Goal: Information Seeking & Learning: Learn about a topic

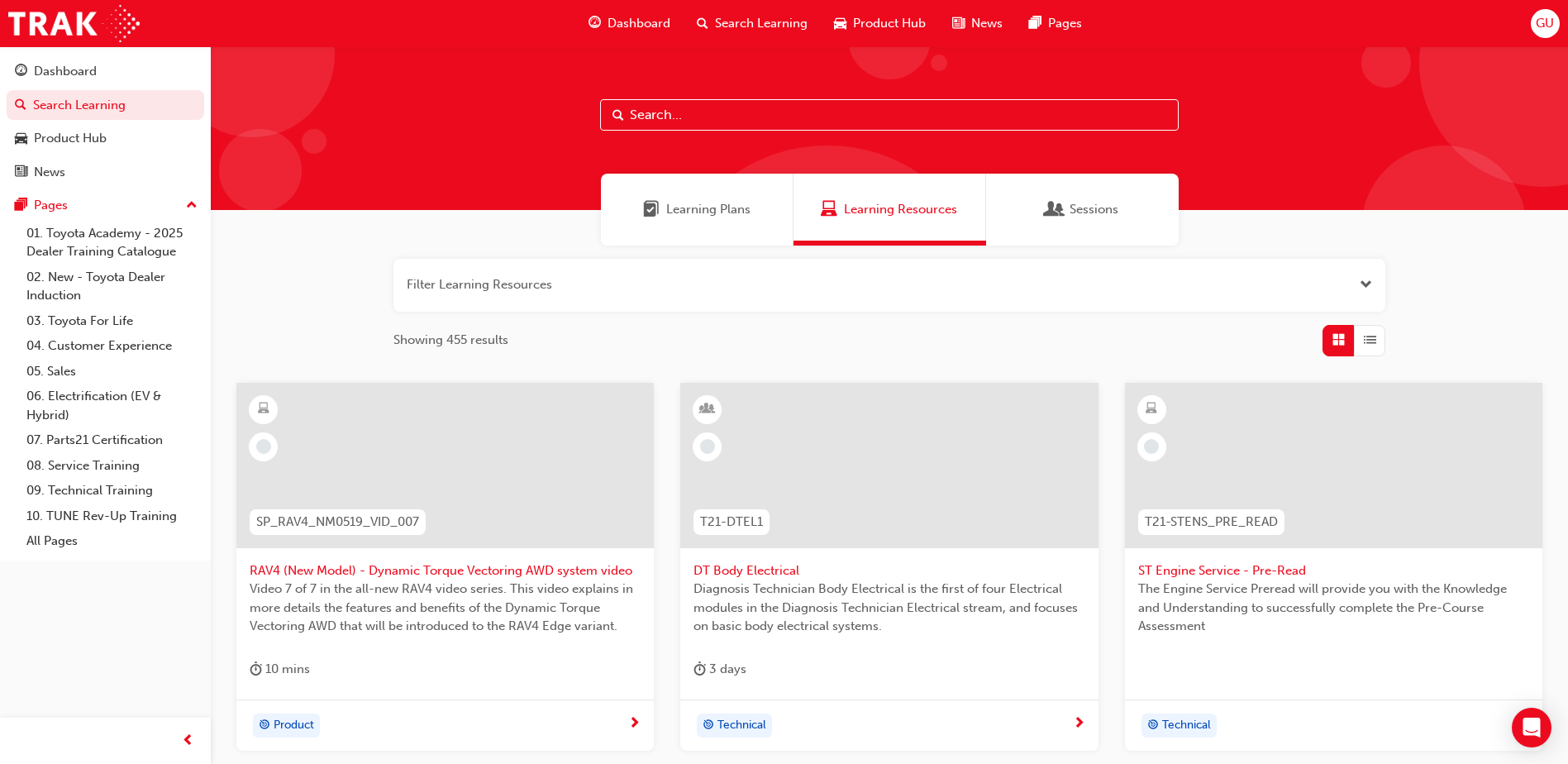
click at [694, 204] on span "Learning Plans" at bounding box center [708, 209] width 84 height 19
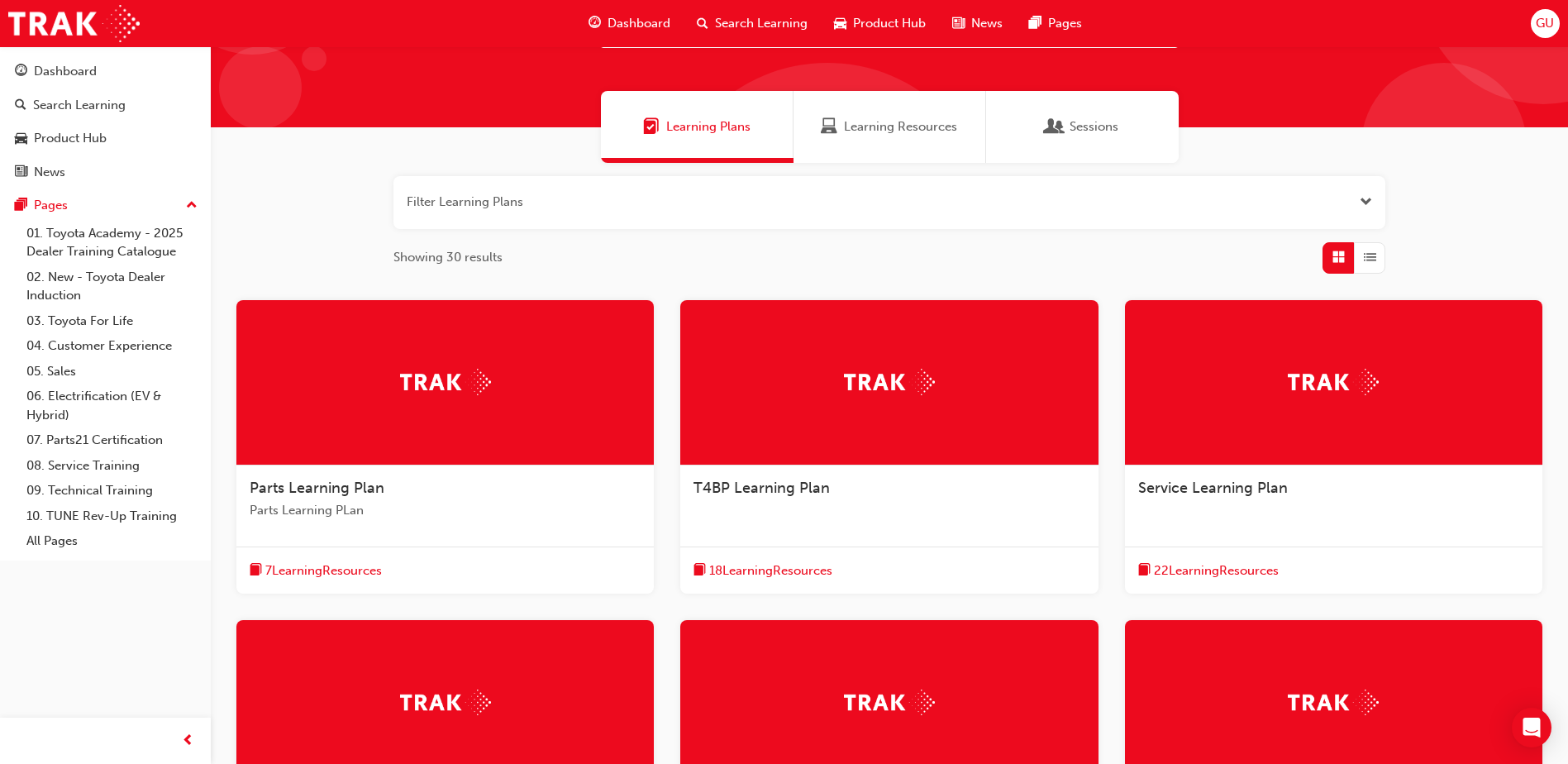
scroll to position [166, 0]
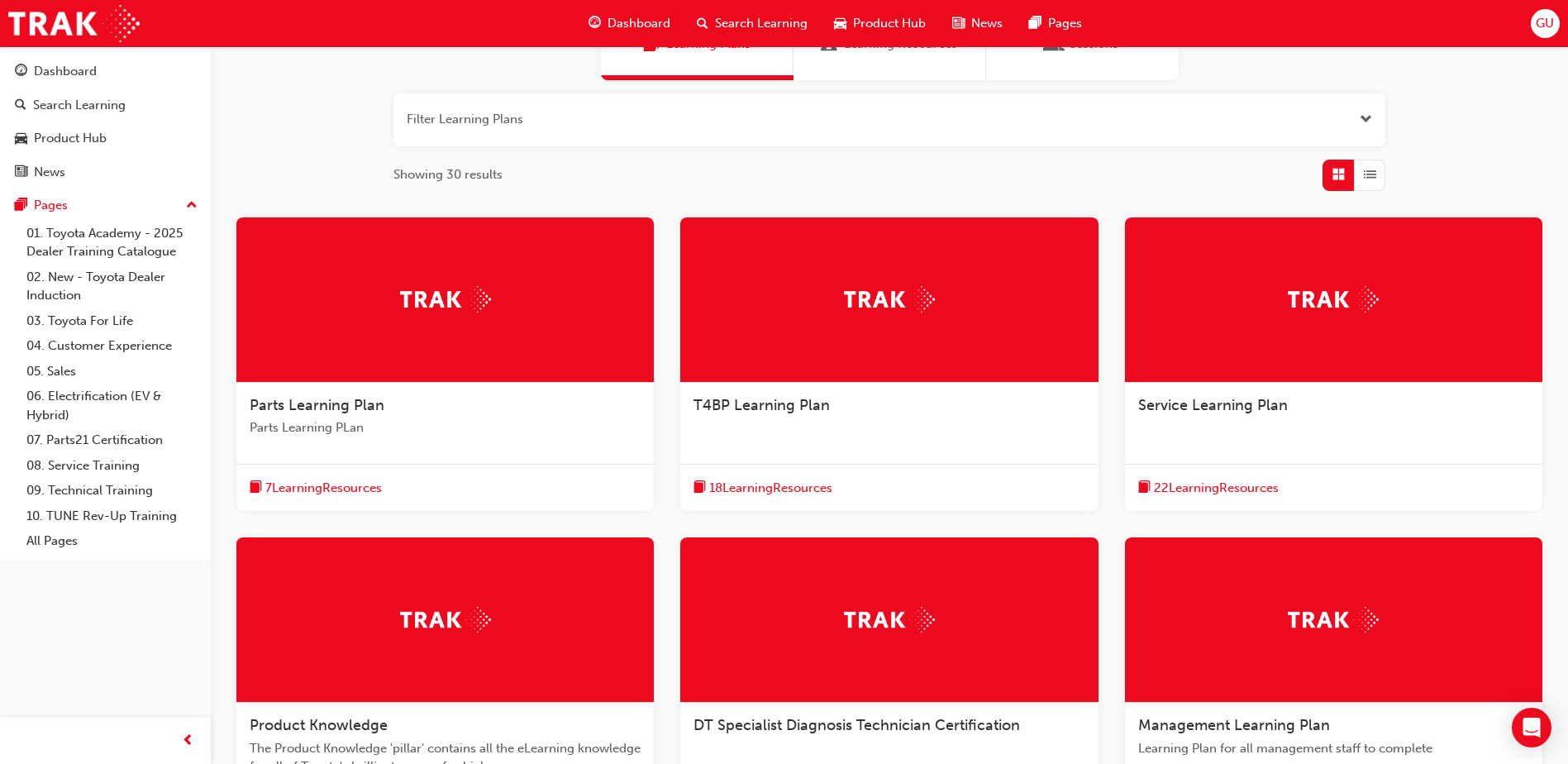
click at [1205, 399] on span "Service Learning Plan" at bounding box center [1212, 405] width 149 height 18
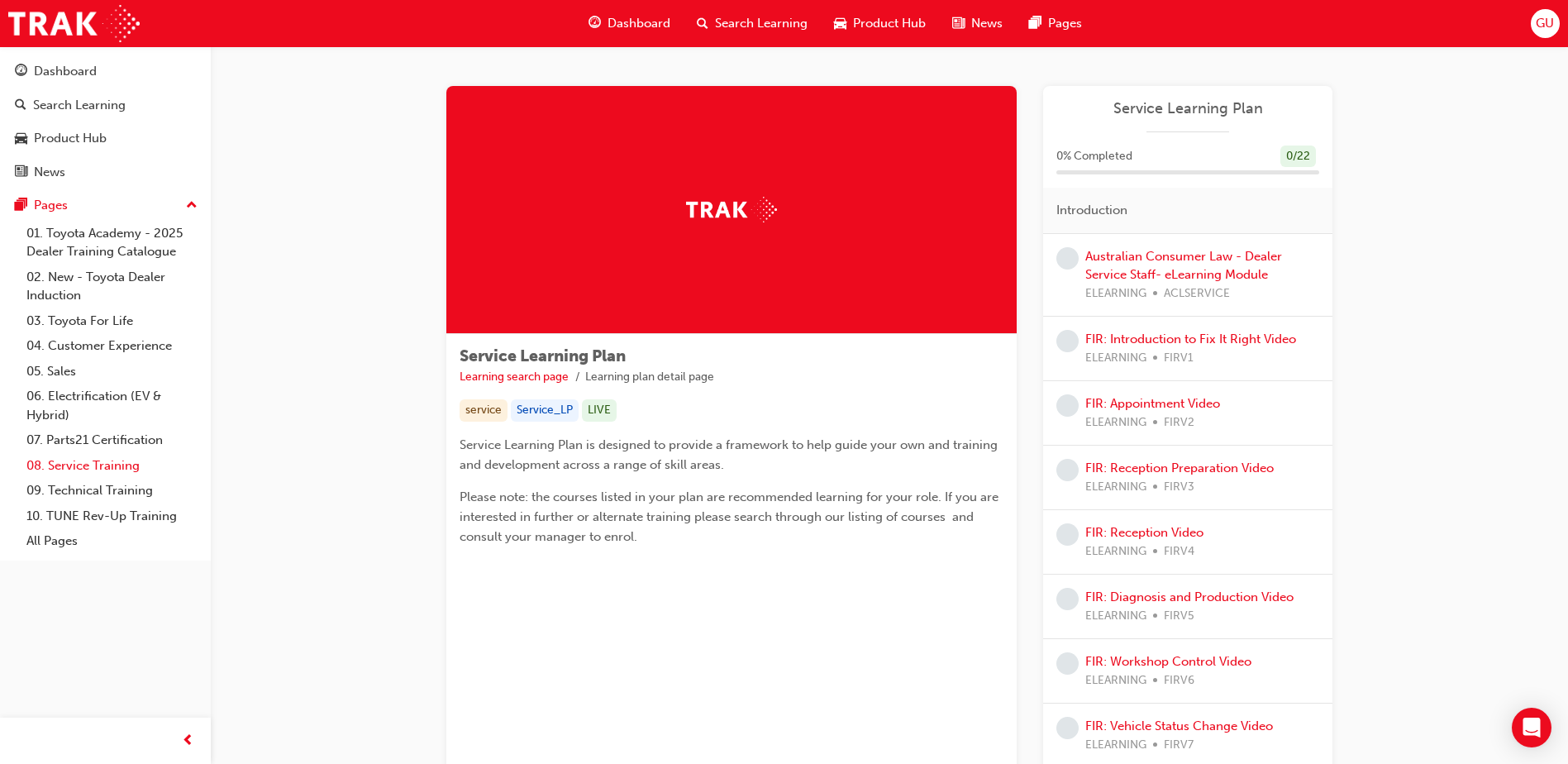
click at [121, 472] on link "08. Service Training" at bounding box center [112, 466] width 184 height 26
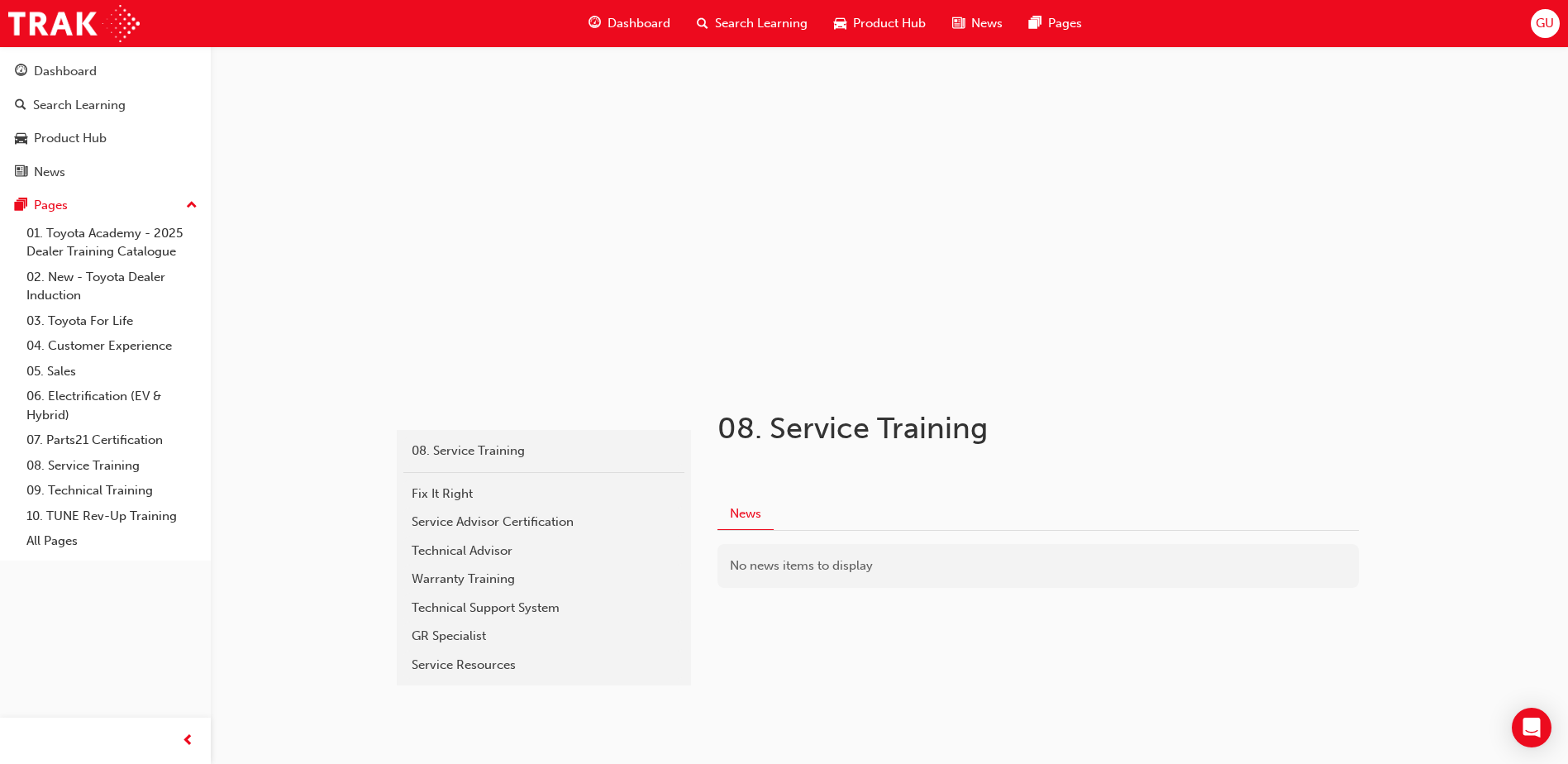
scroll to position [29, 0]
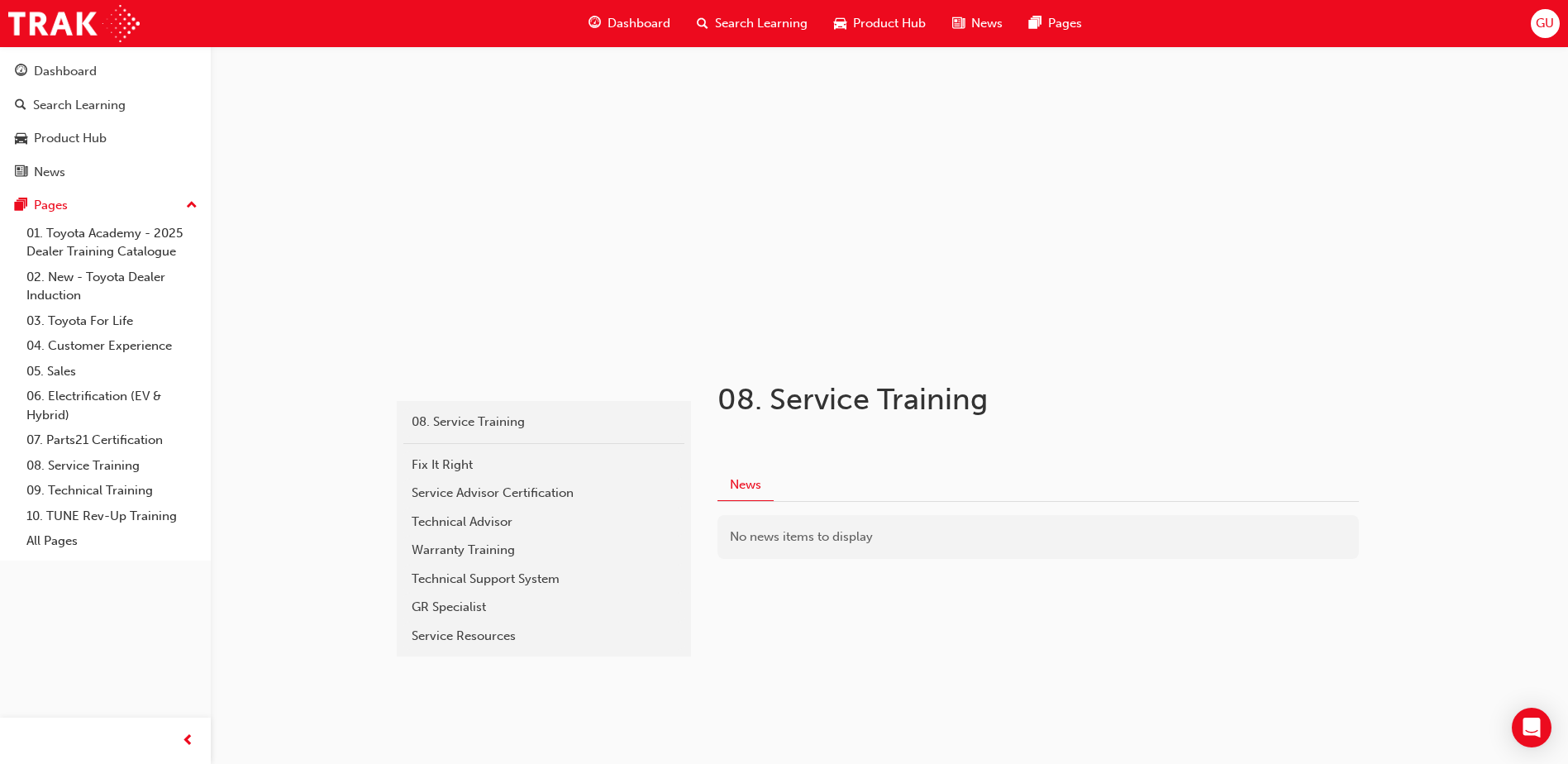
click at [641, 17] on span "Dashboard" at bounding box center [639, 23] width 63 height 19
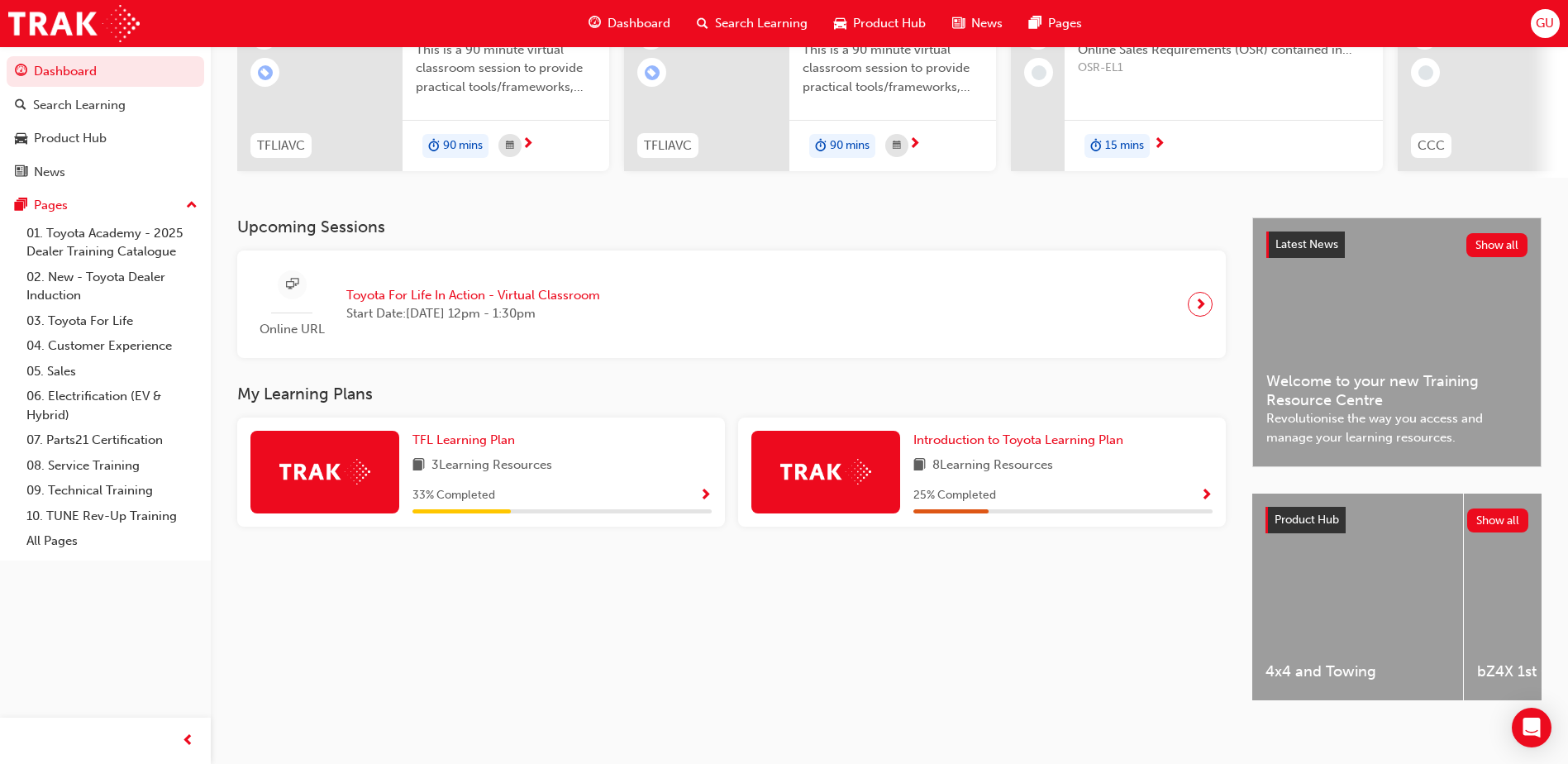
scroll to position [225, 0]
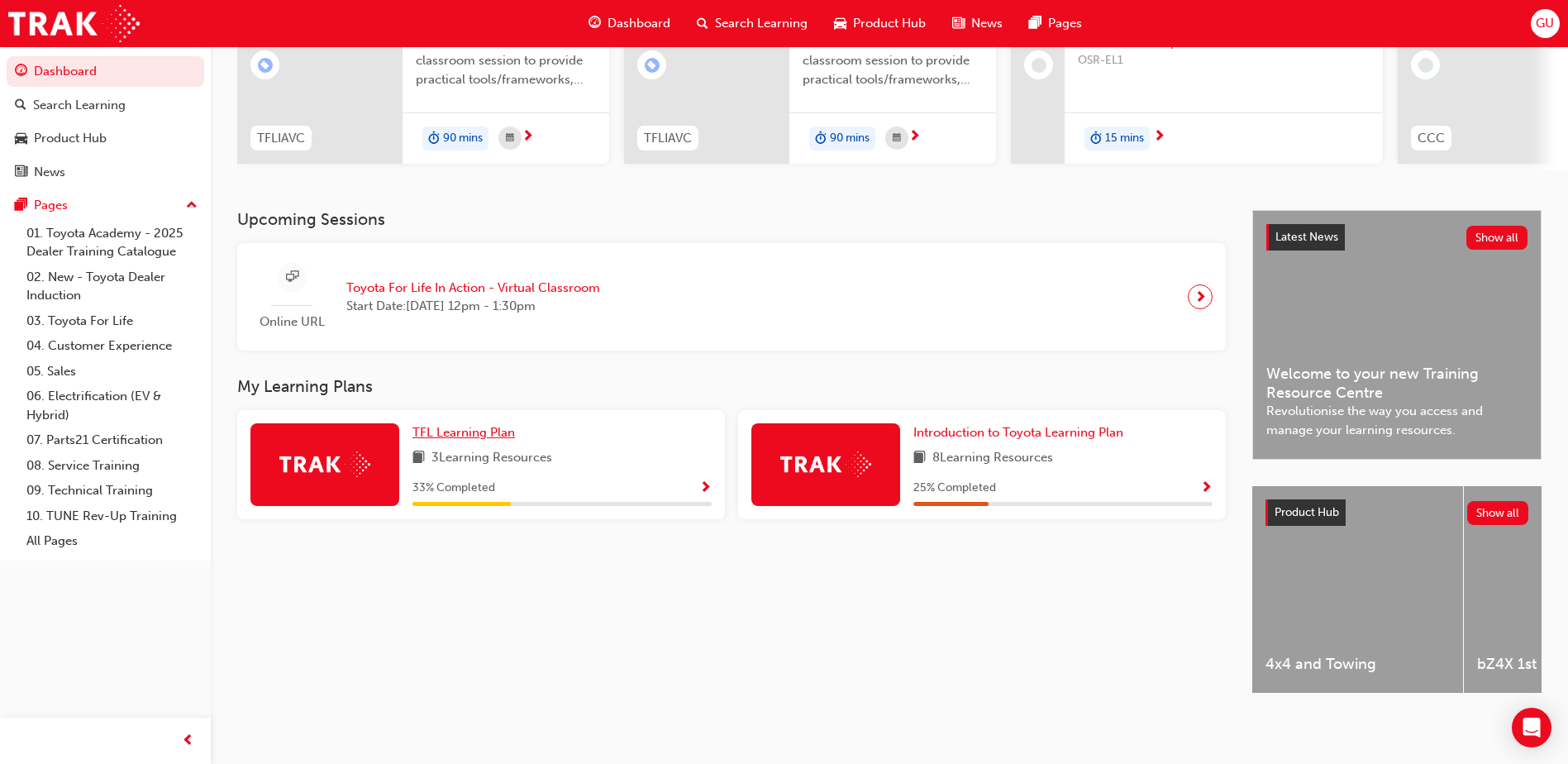
click at [459, 428] on span "TFL Learning Plan" at bounding box center [463, 432] width 102 height 15
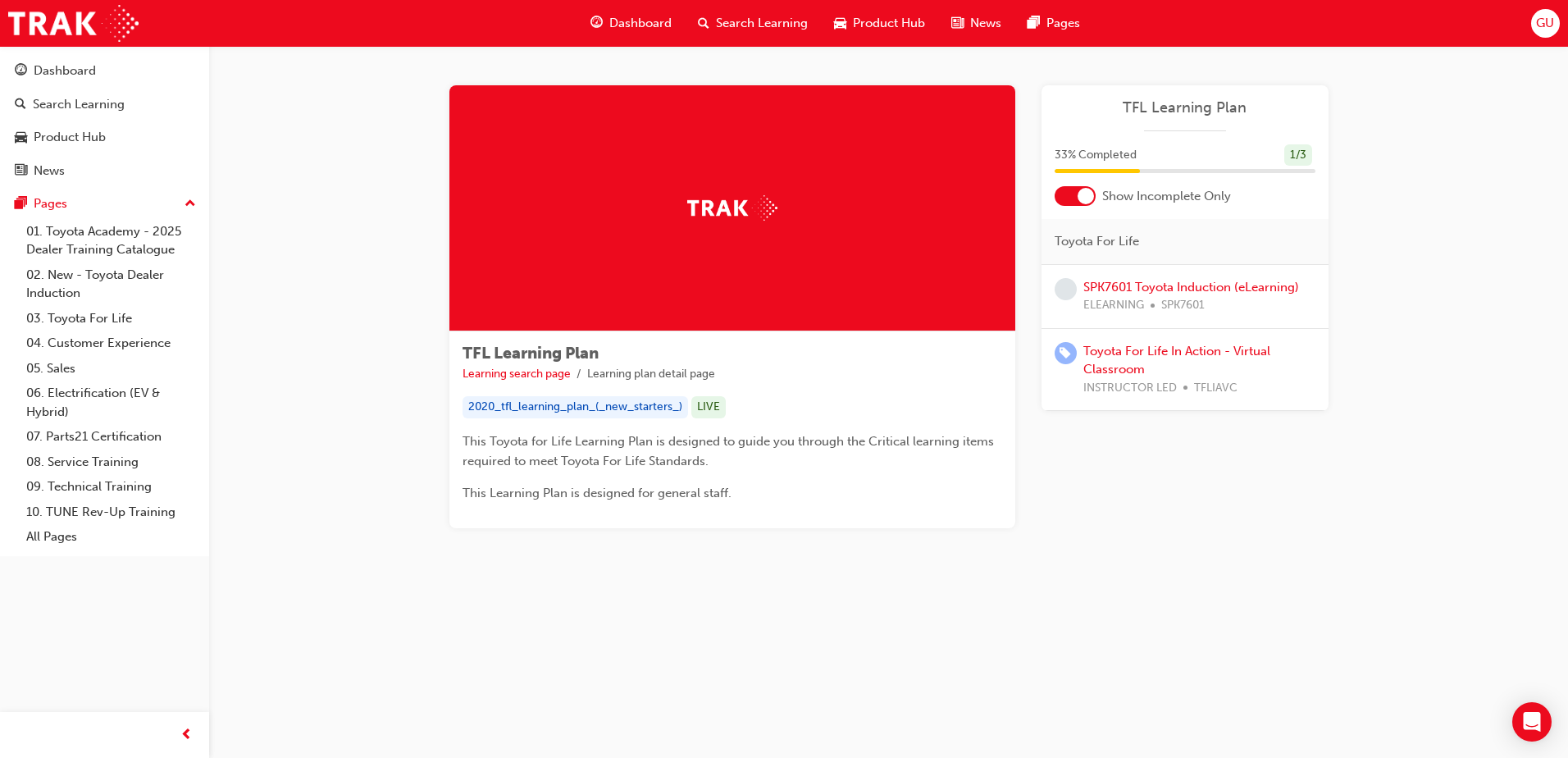
click at [1085, 195] on div at bounding box center [1085, 196] width 16 height 16
click at [1085, 195] on div at bounding box center [1075, 196] width 41 height 19
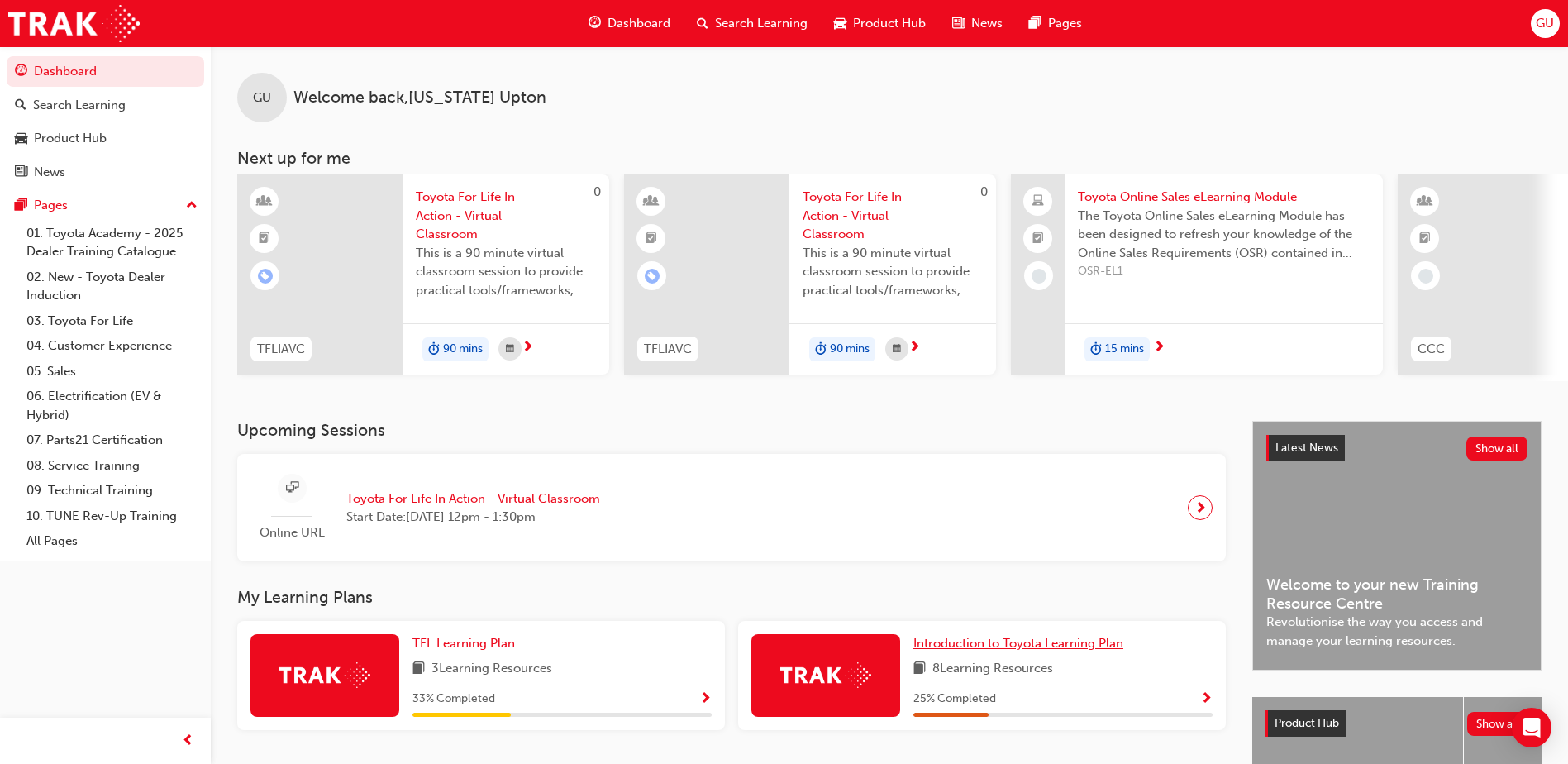
click at [1091, 646] on span "Introduction to Toyota Learning Plan" at bounding box center [1018, 643] width 210 height 15
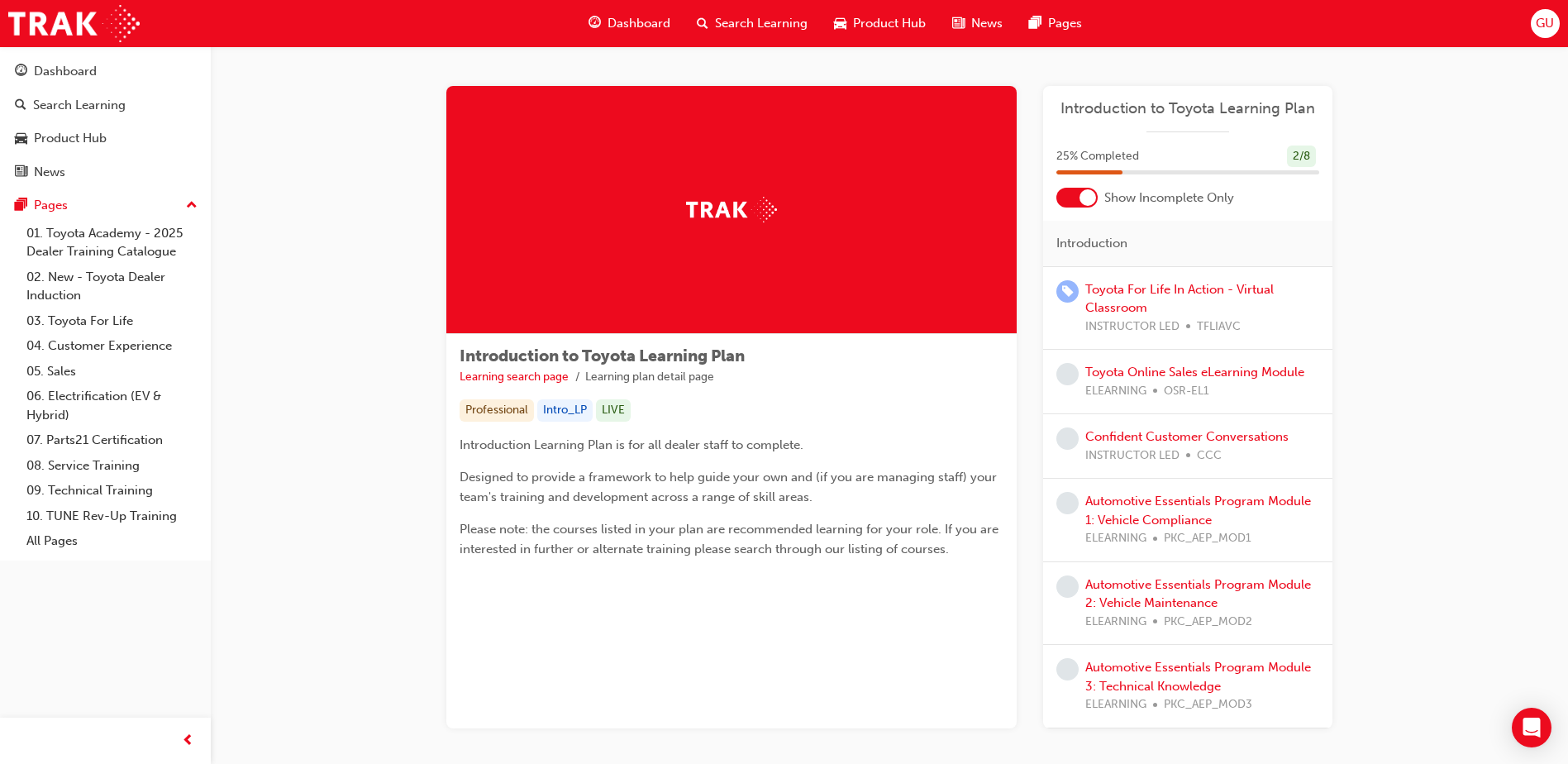
click at [1089, 198] on div at bounding box center [1087, 197] width 16 height 16
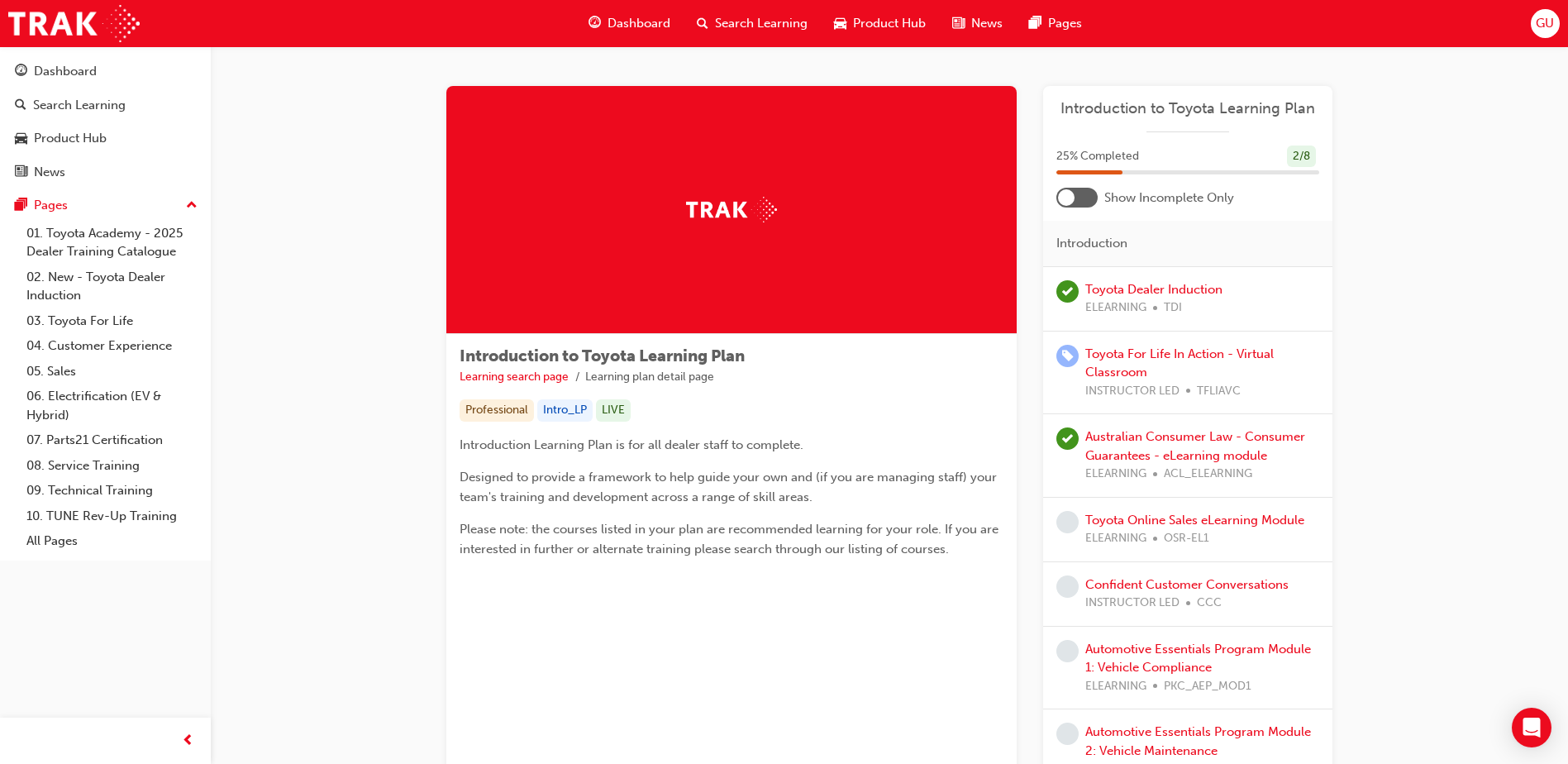
click at [1089, 198] on div at bounding box center [1077, 197] width 41 height 20
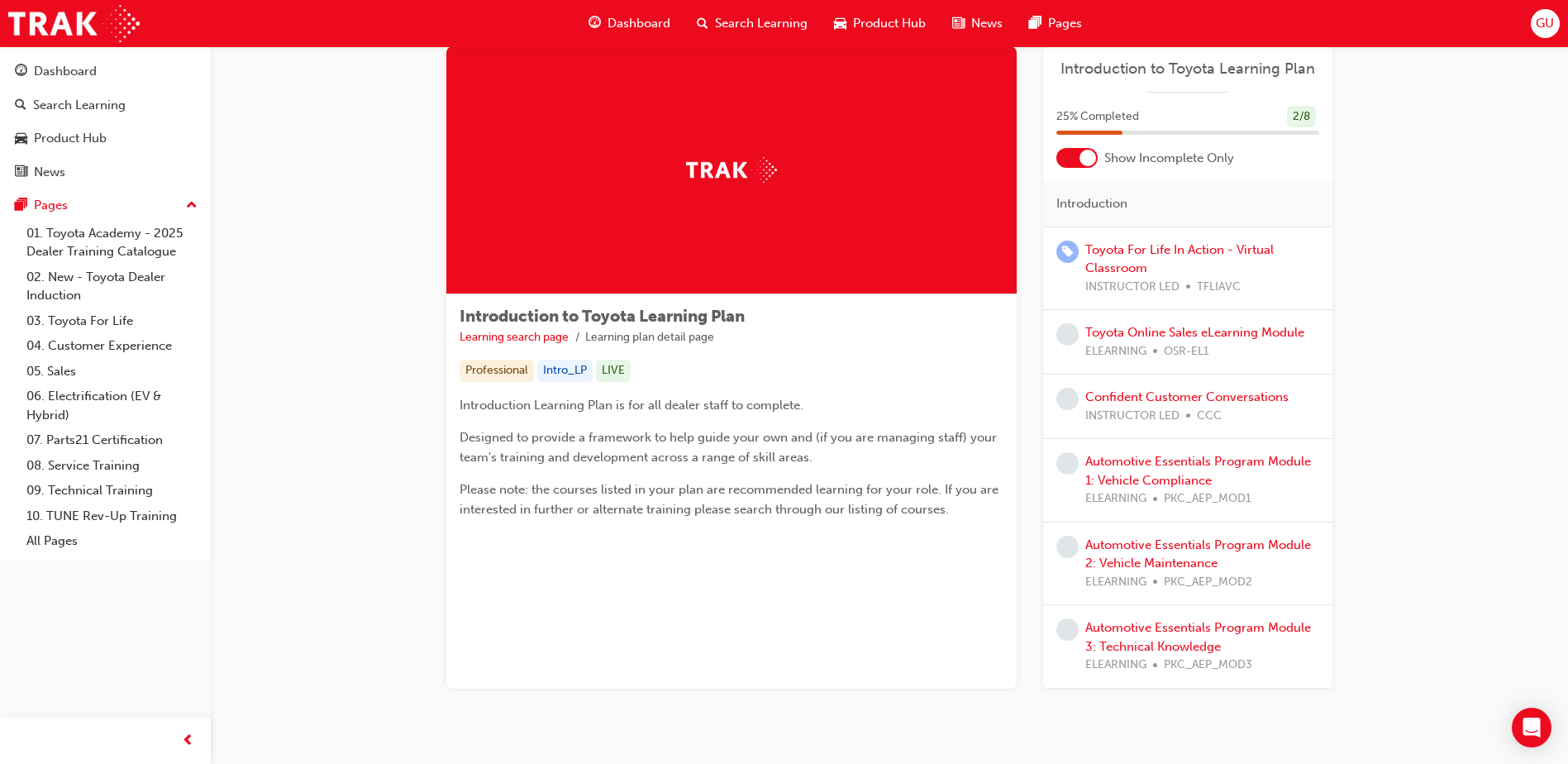
scroll to position [83, 0]
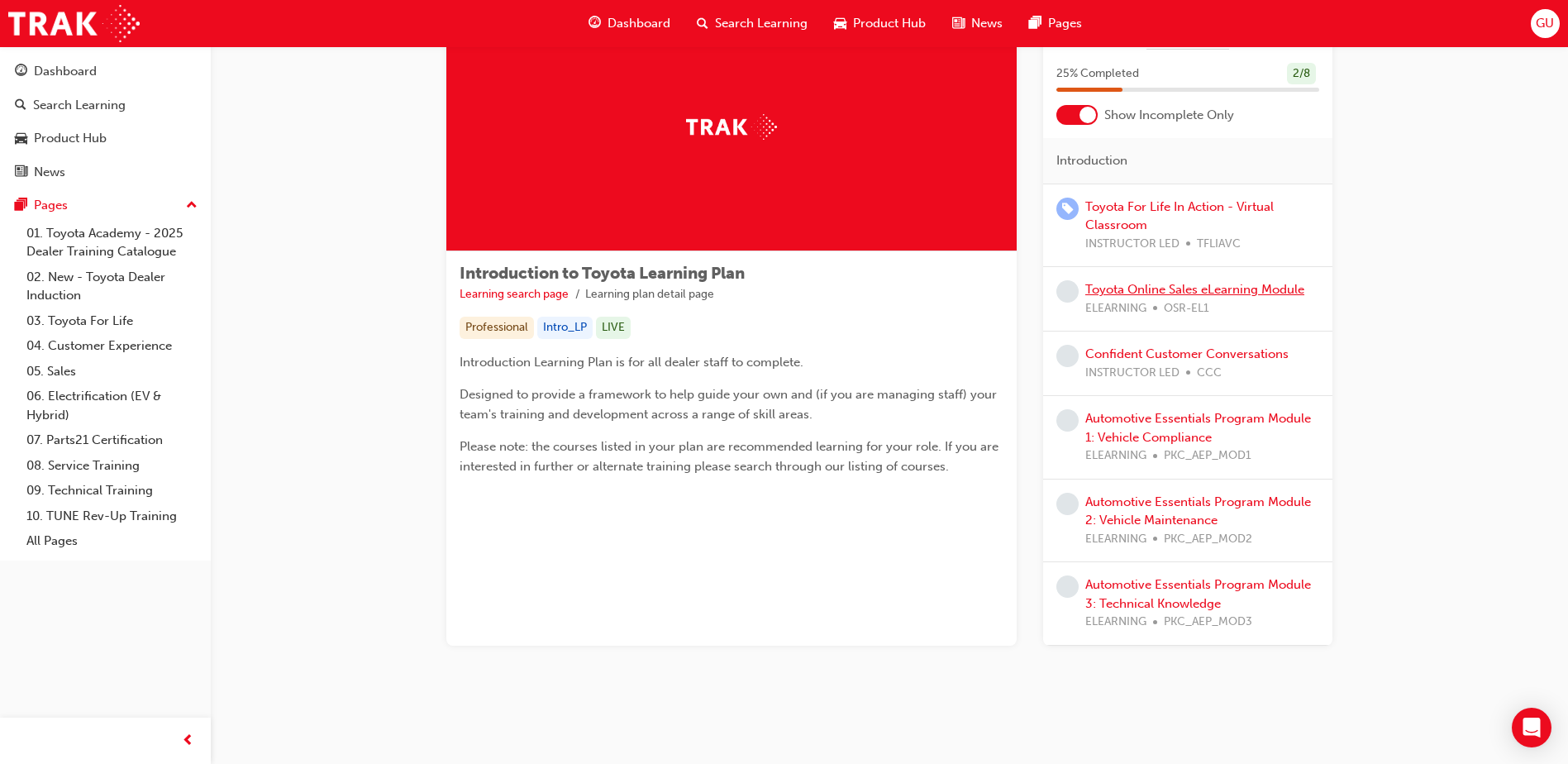
click at [1147, 286] on link "Toyota Online Sales eLearning Module" at bounding box center [1194, 289] width 219 height 15
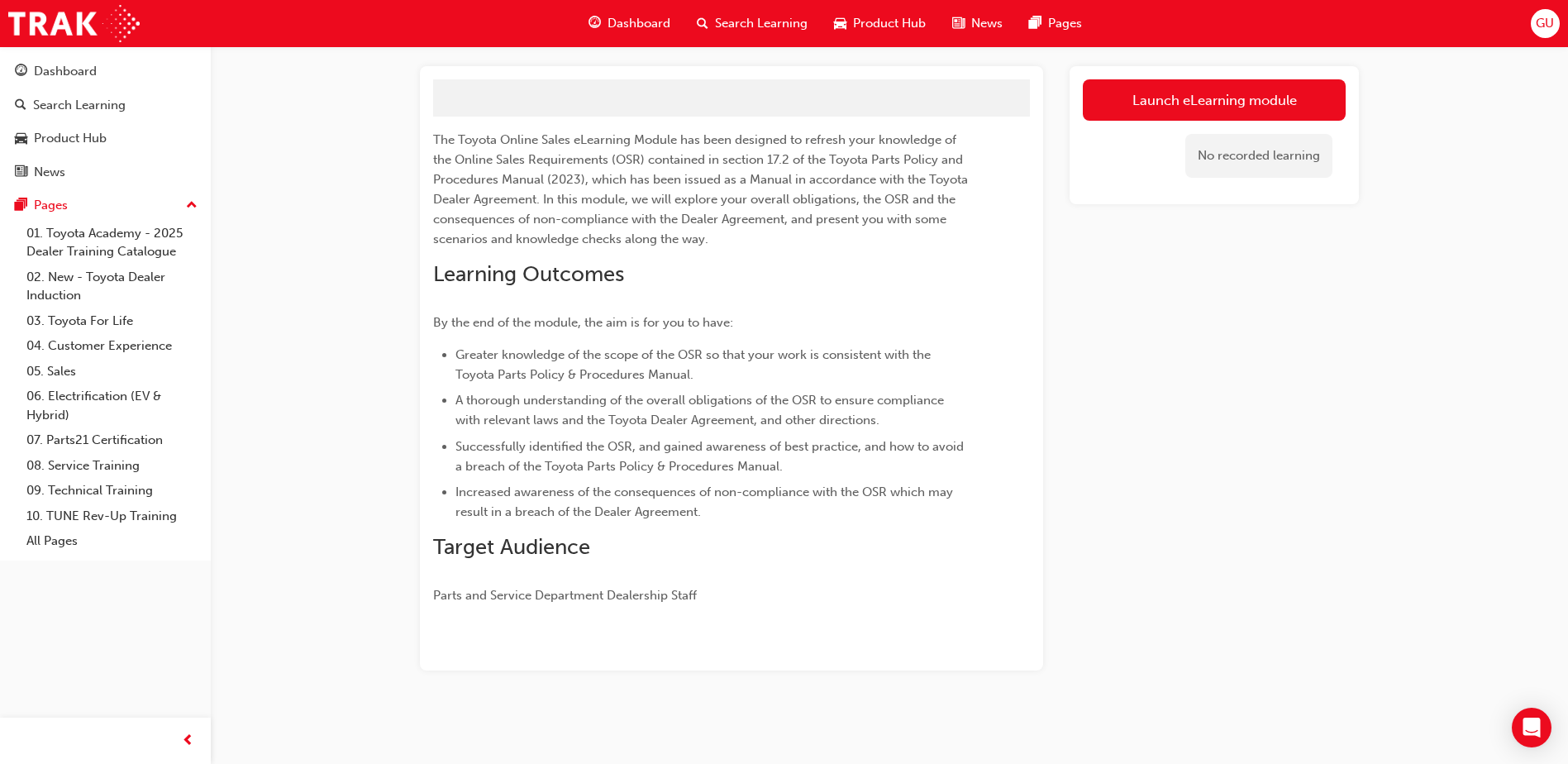
scroll to position [46, 0]
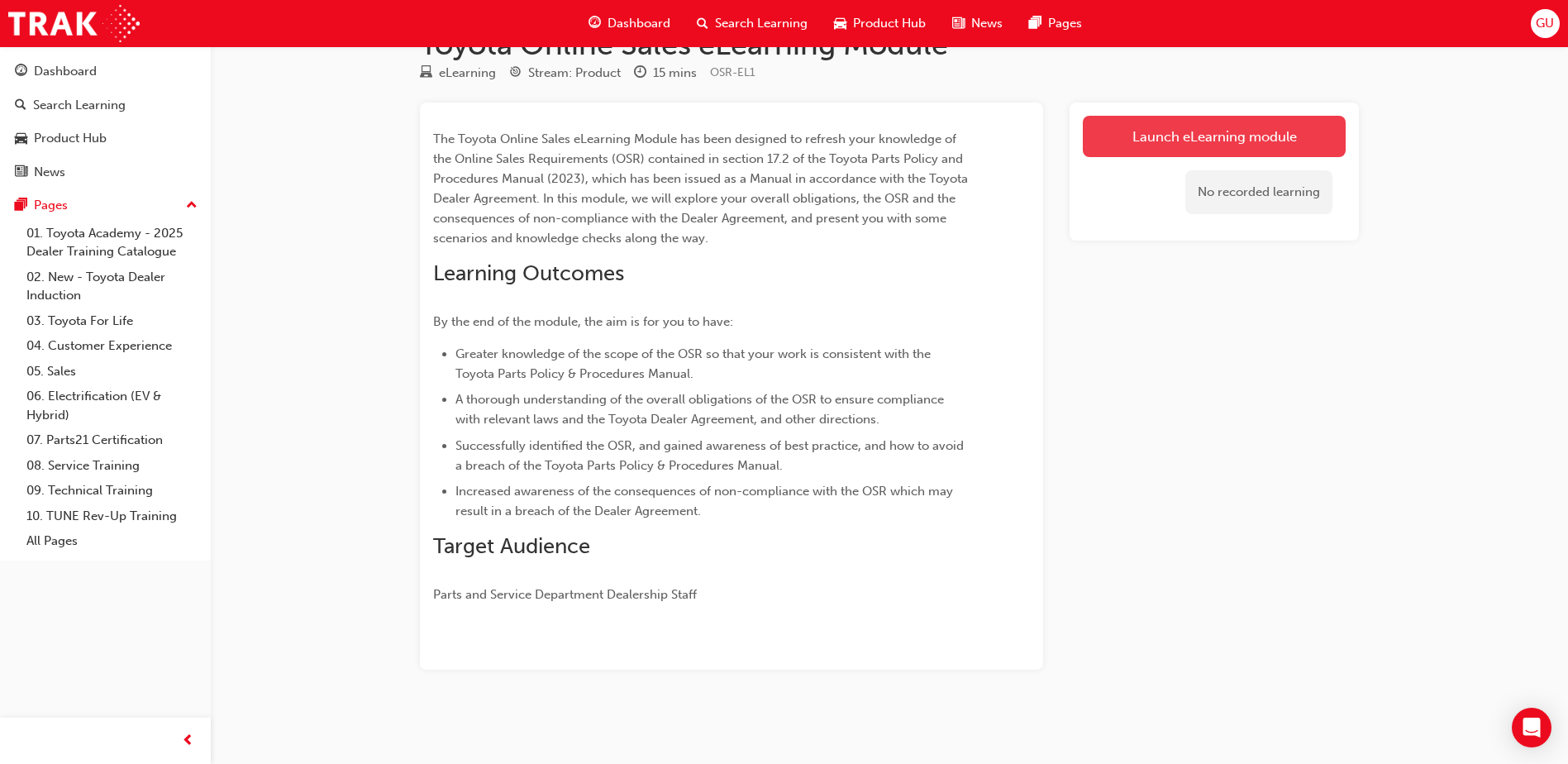
click at [1258, 124] on link "Launch eLearning module" at bounding box center [1214, 137] width 263 height 41
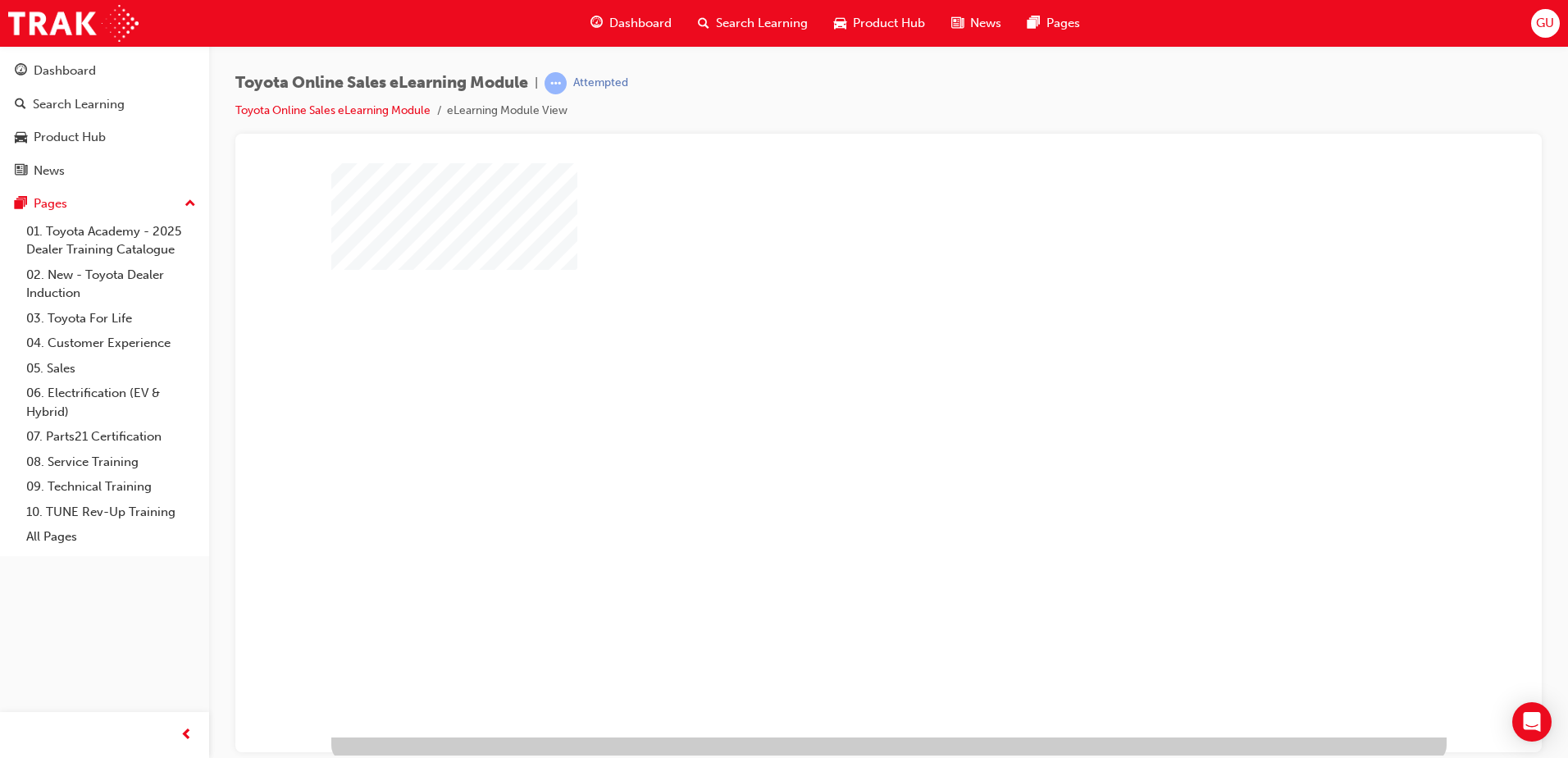
scroll to position [23, 0]
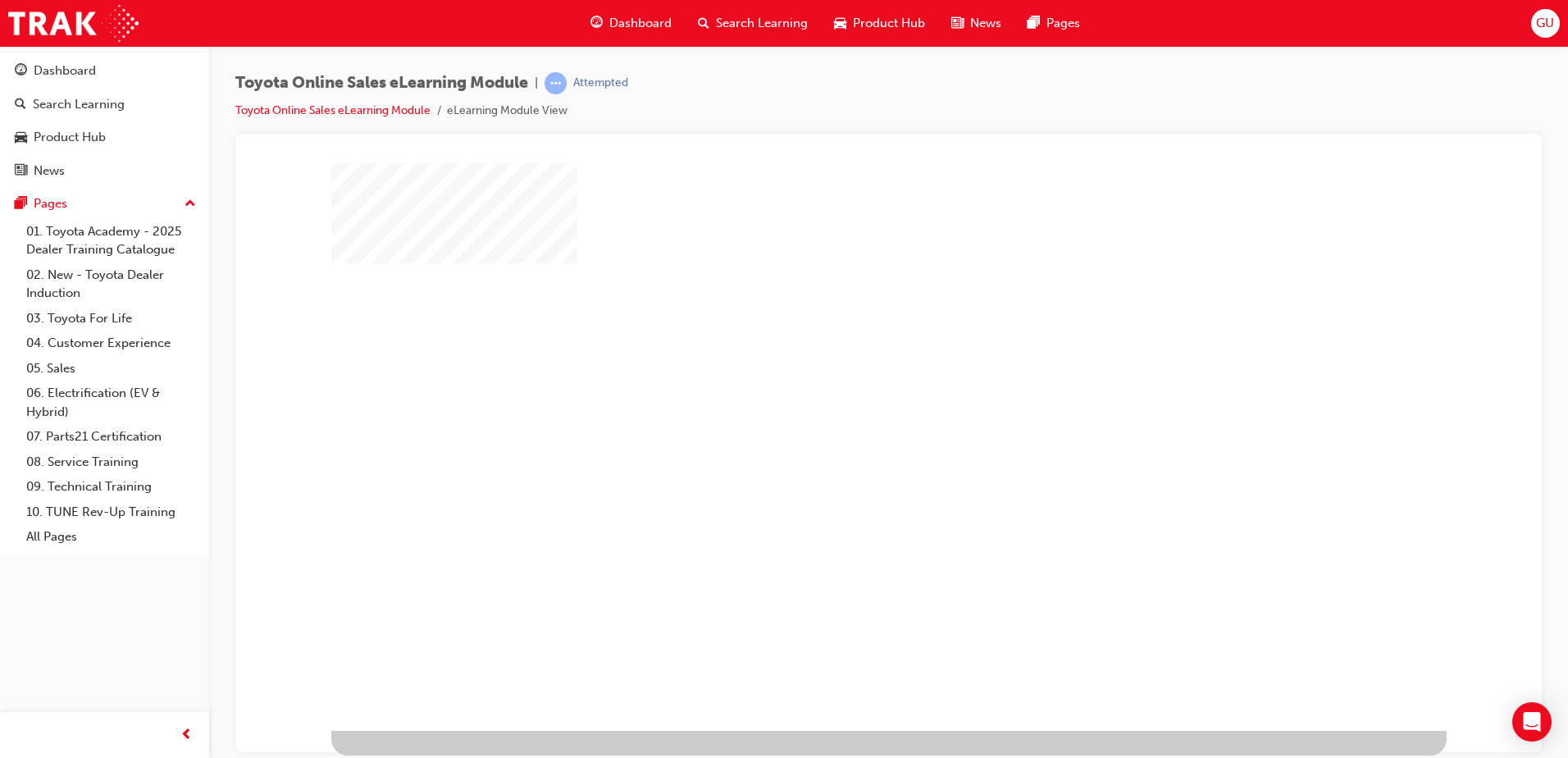
click at [937, 447] on div at bounding box center [889, 435] width 1116 height 591
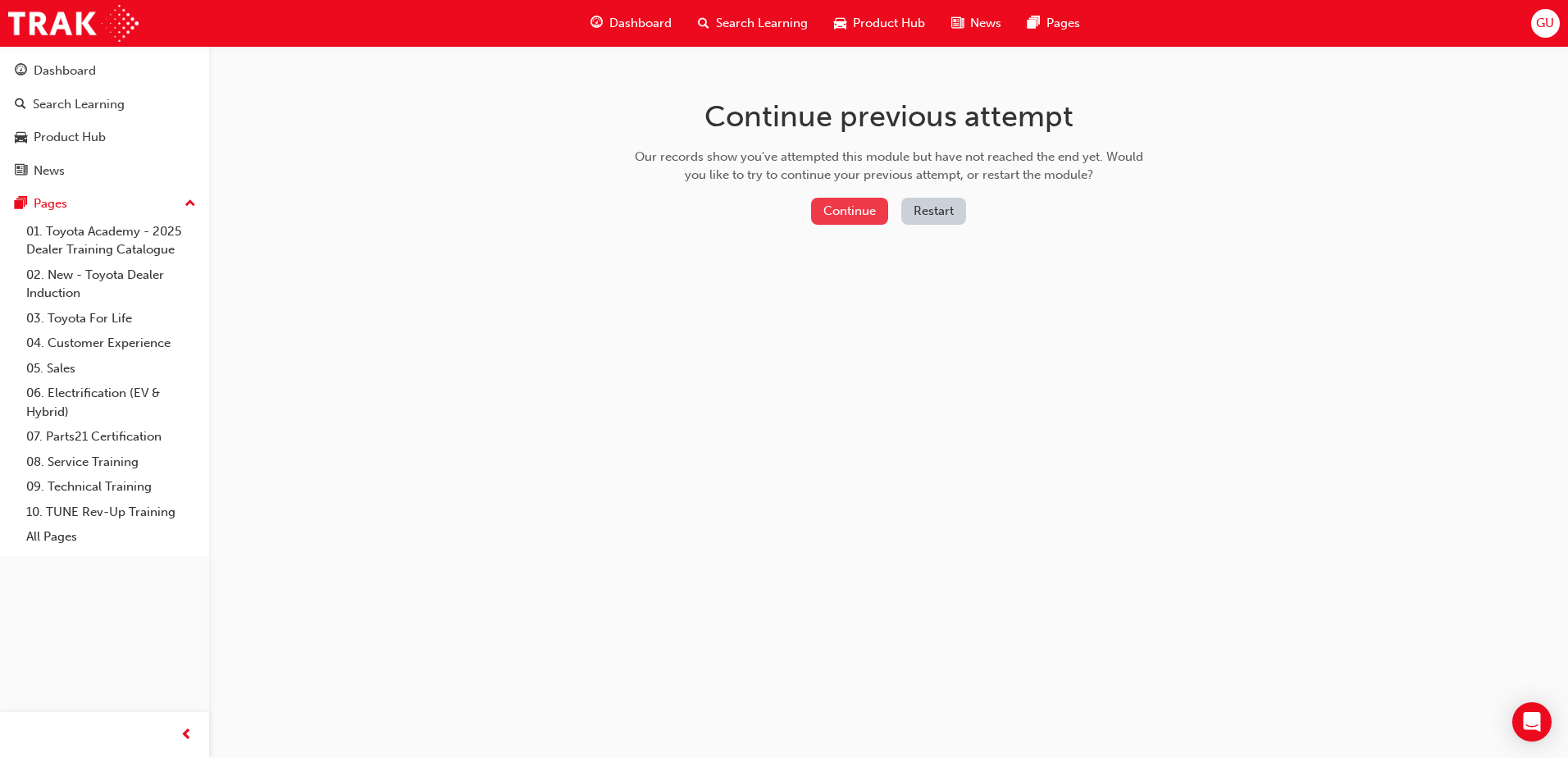
click at [847, 211] on button "Continue" at bounding box center [849, 211] width 77 height 27
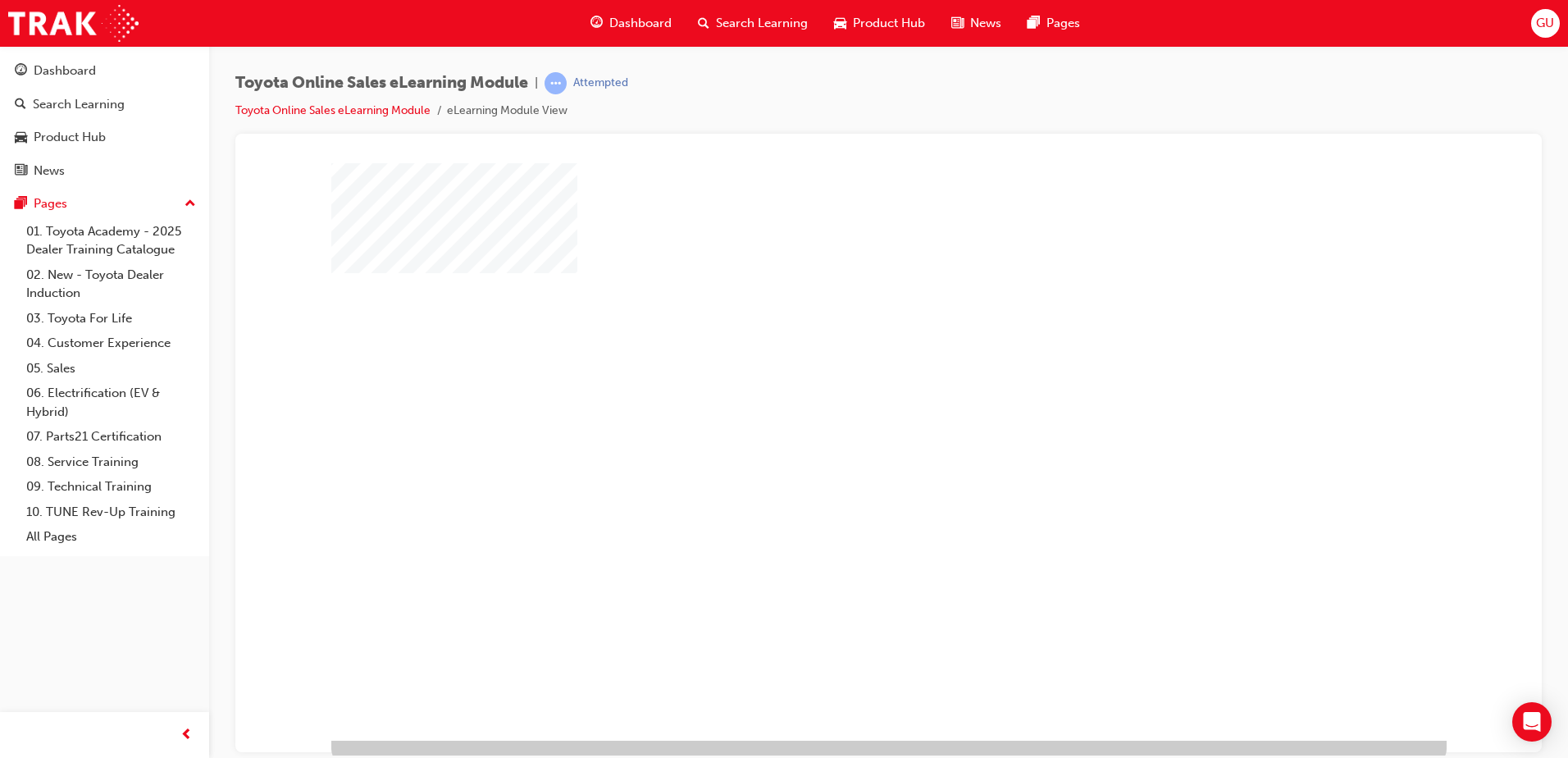
scroll to position [23, 0]
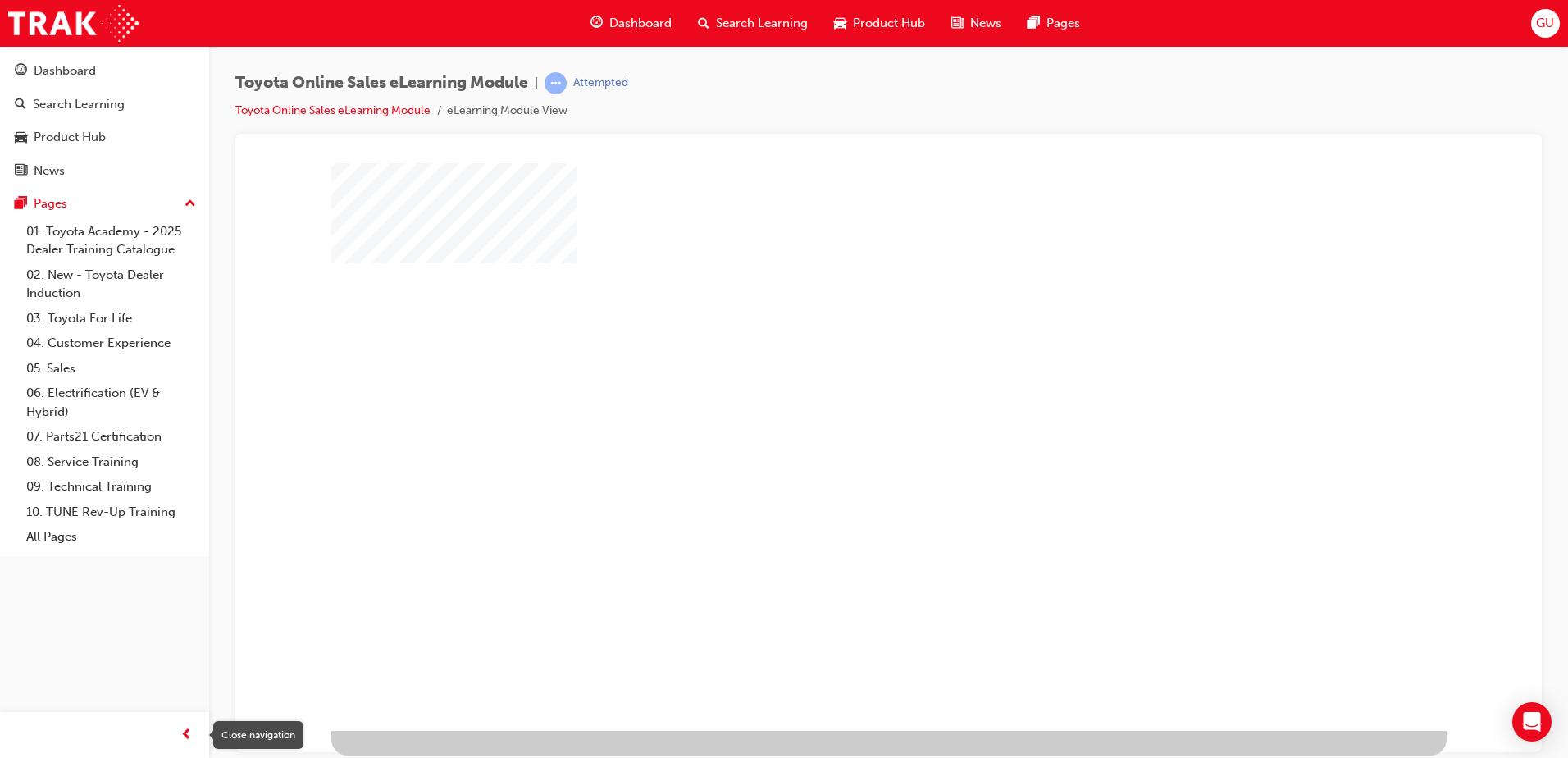
click at [192, 738] on span "prev-icon" at bounding box center [186, 735] width 13 height 20
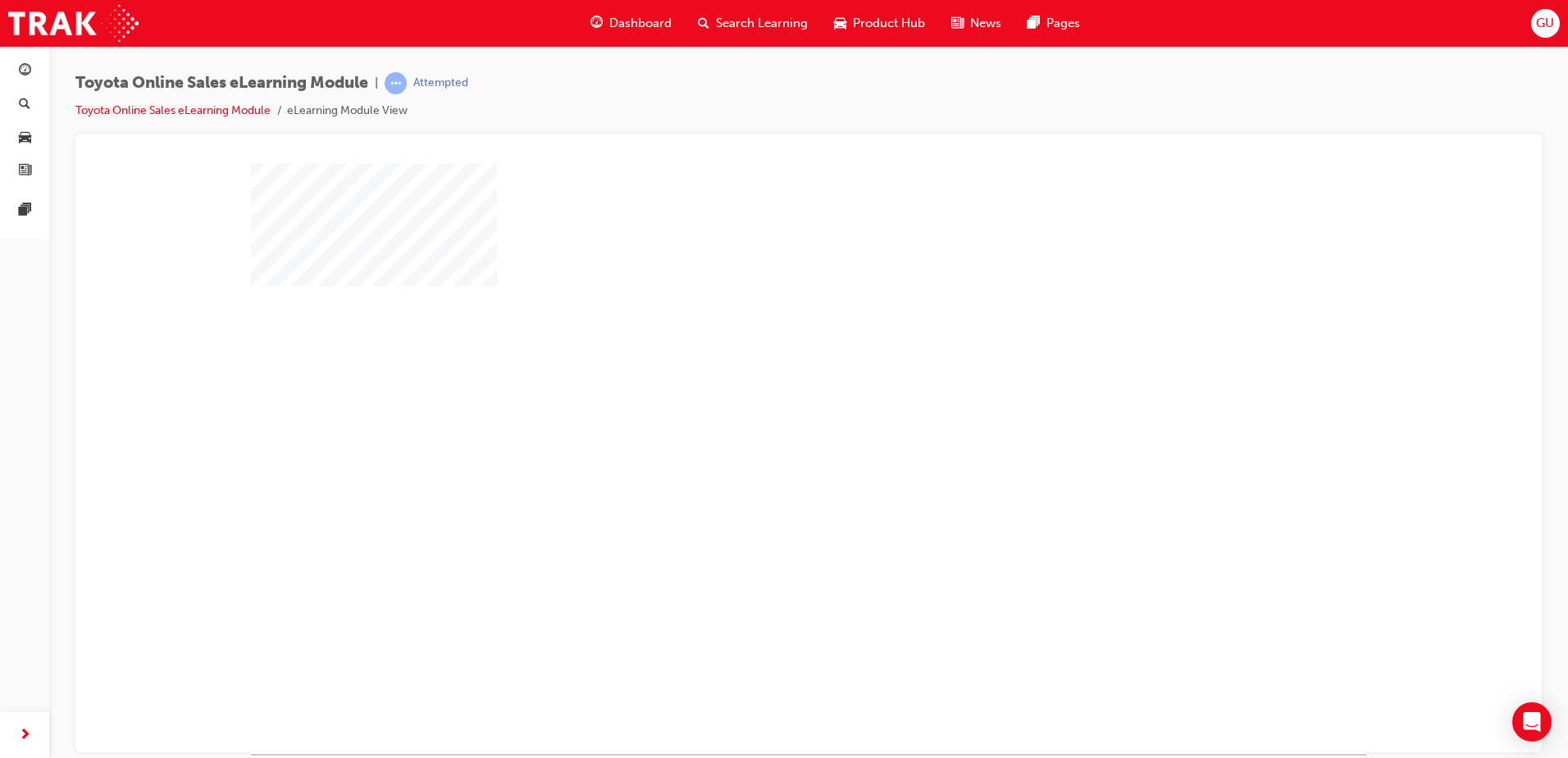
click at [761, 410] on div "play" at bounding box center [761, 410] width 0 height 0
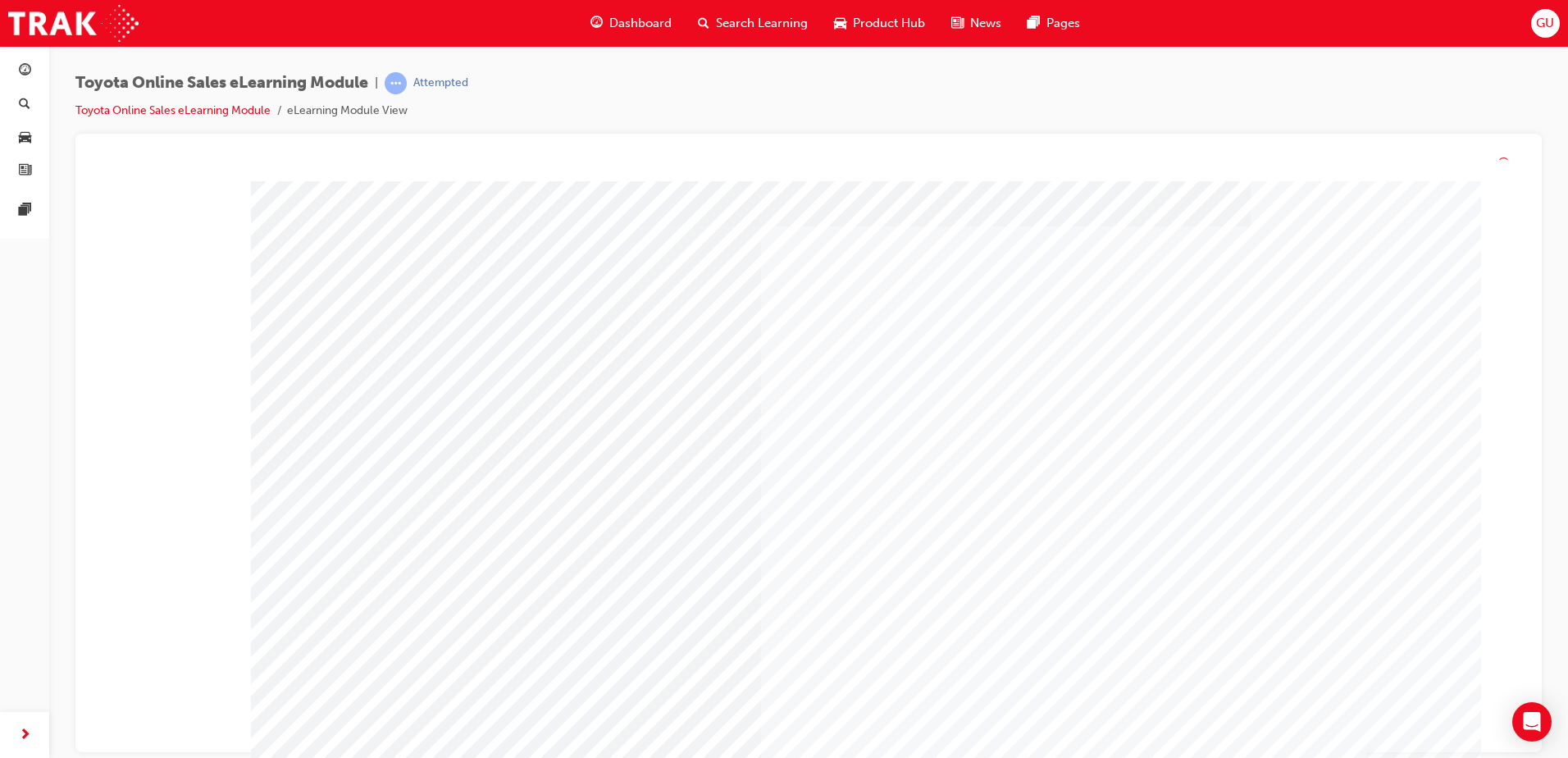
scroll to position [23, 0]
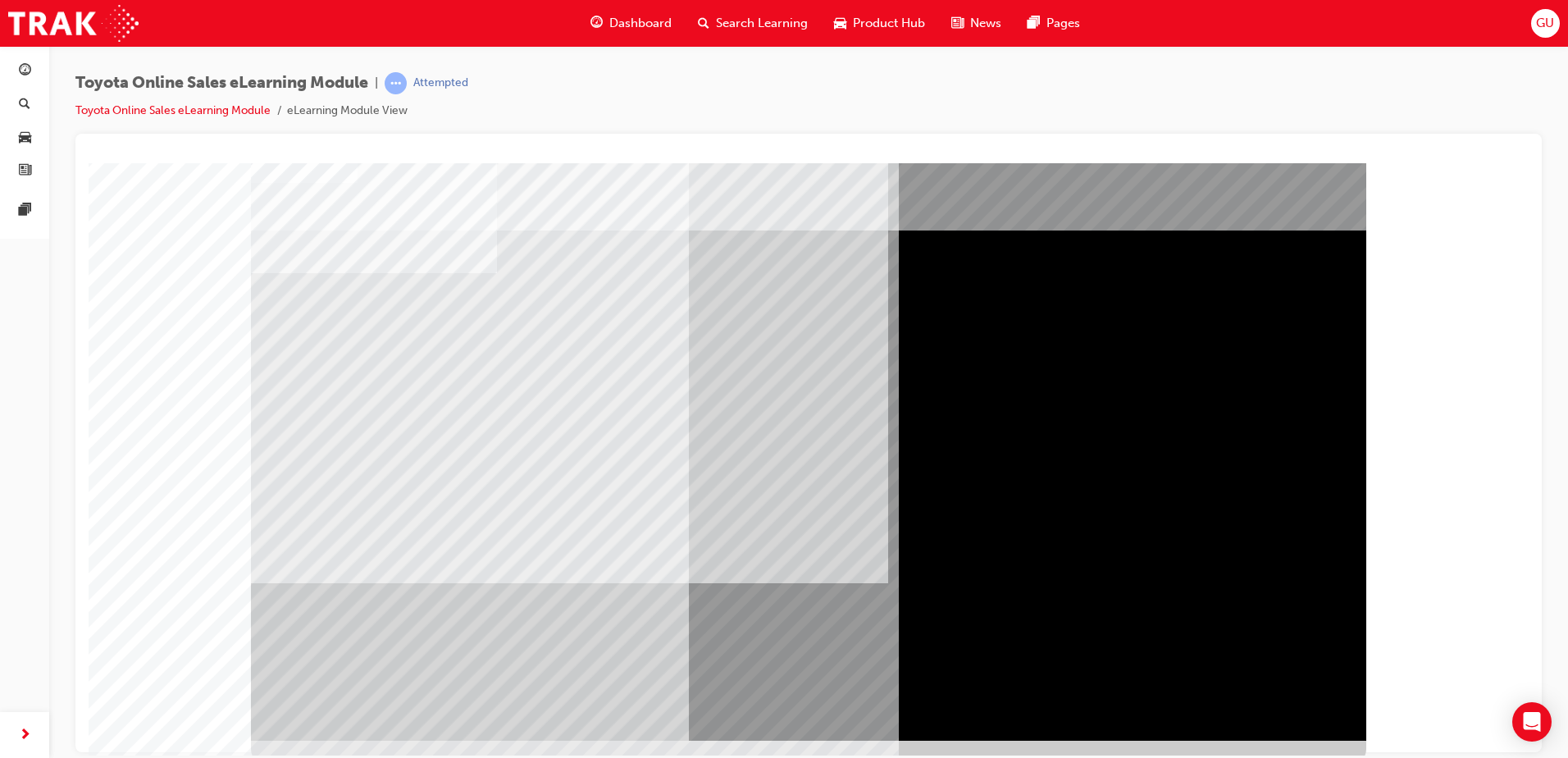
scroll to position [23, 0]
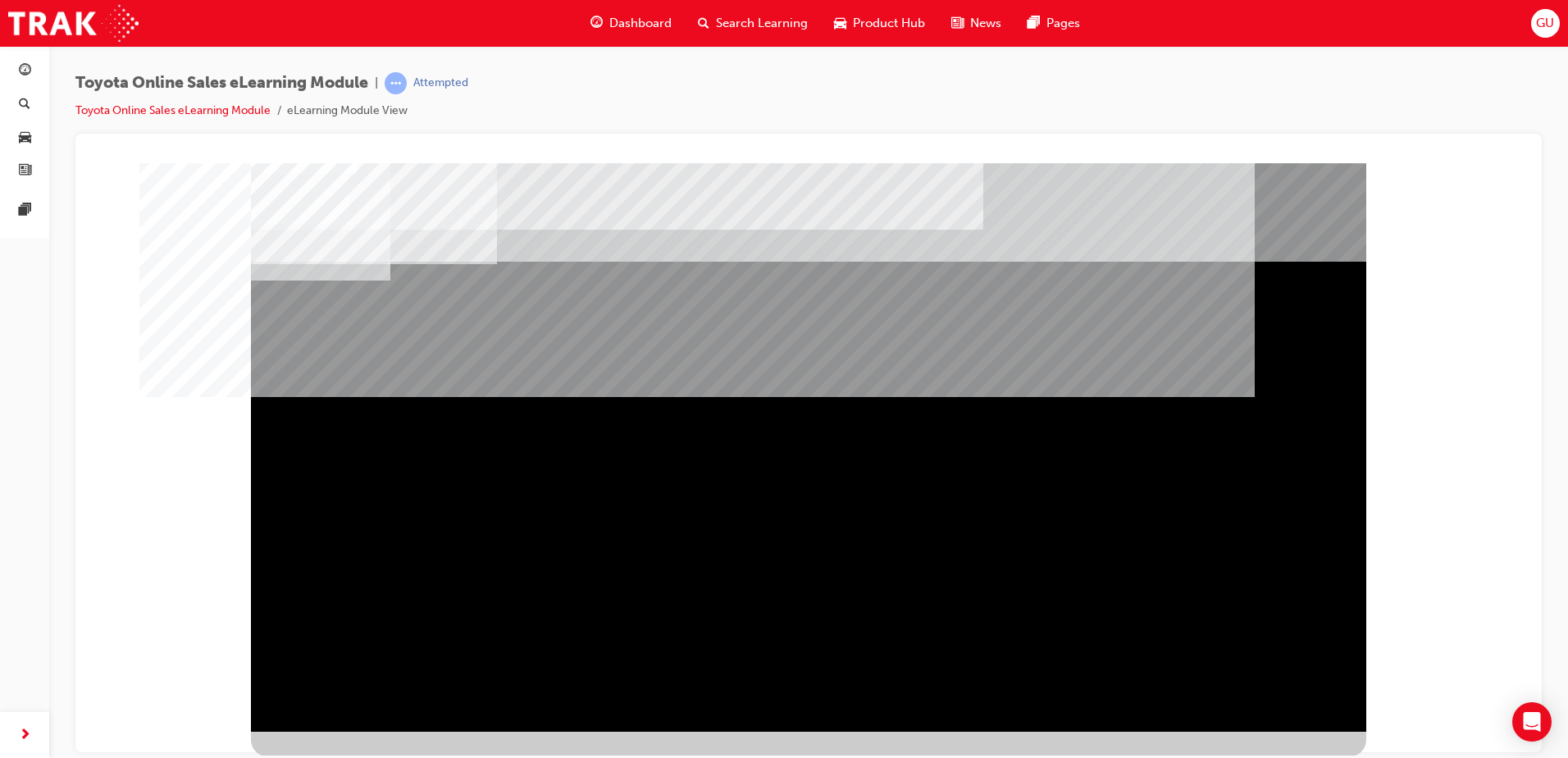
scroll to position [23, 0]
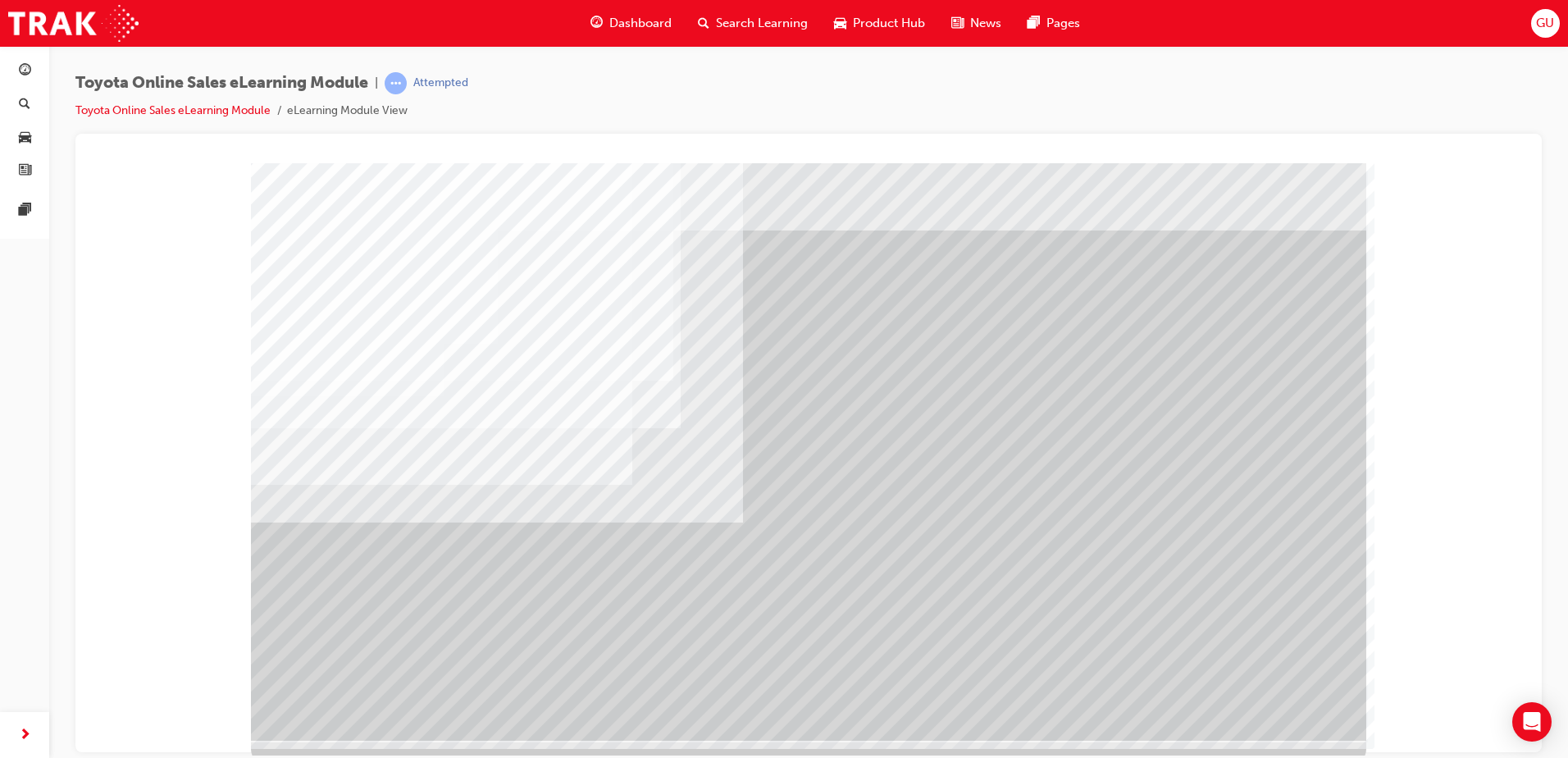
scroll to position [23, 0]
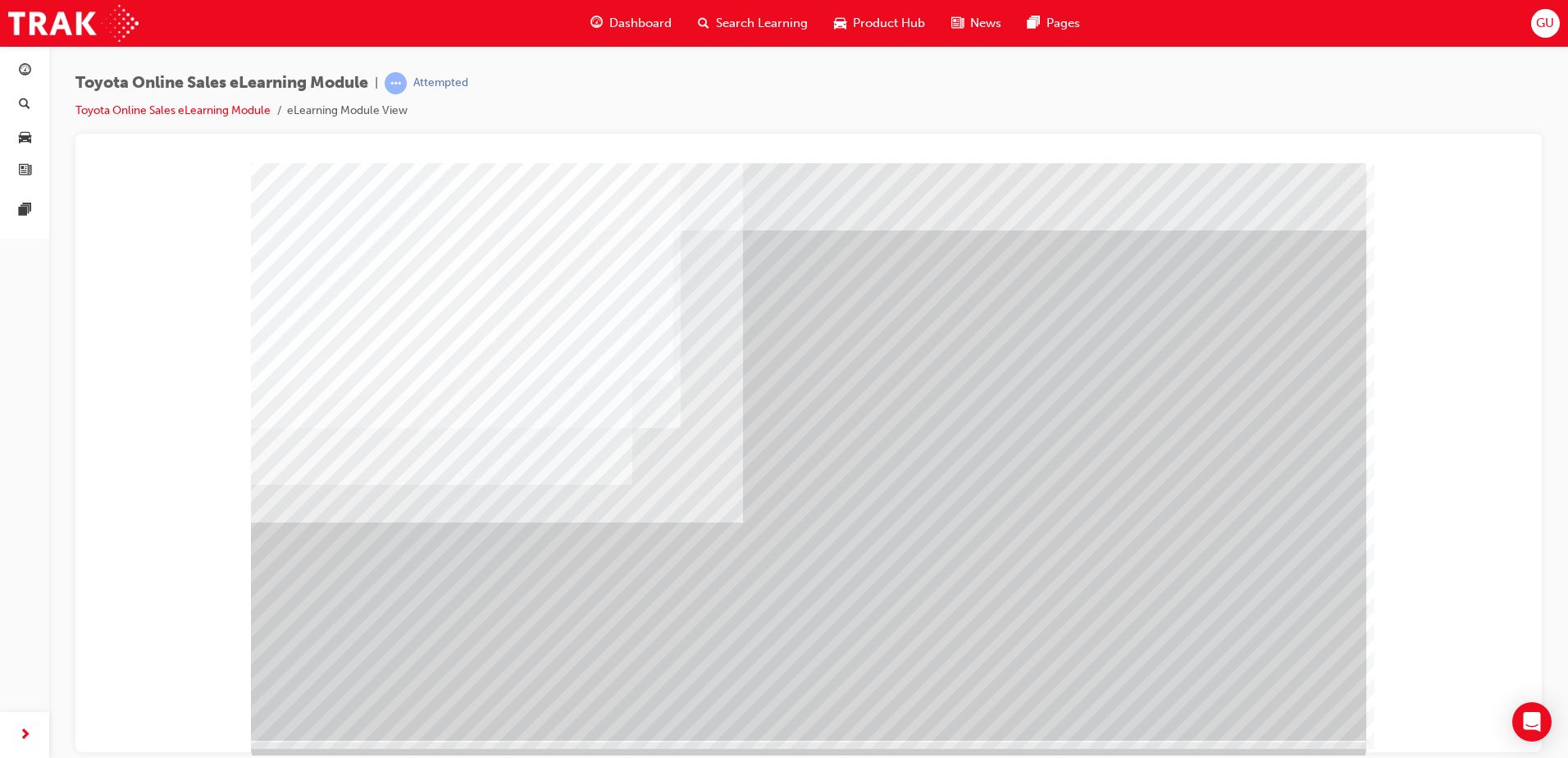
scroll to position [23, 0]
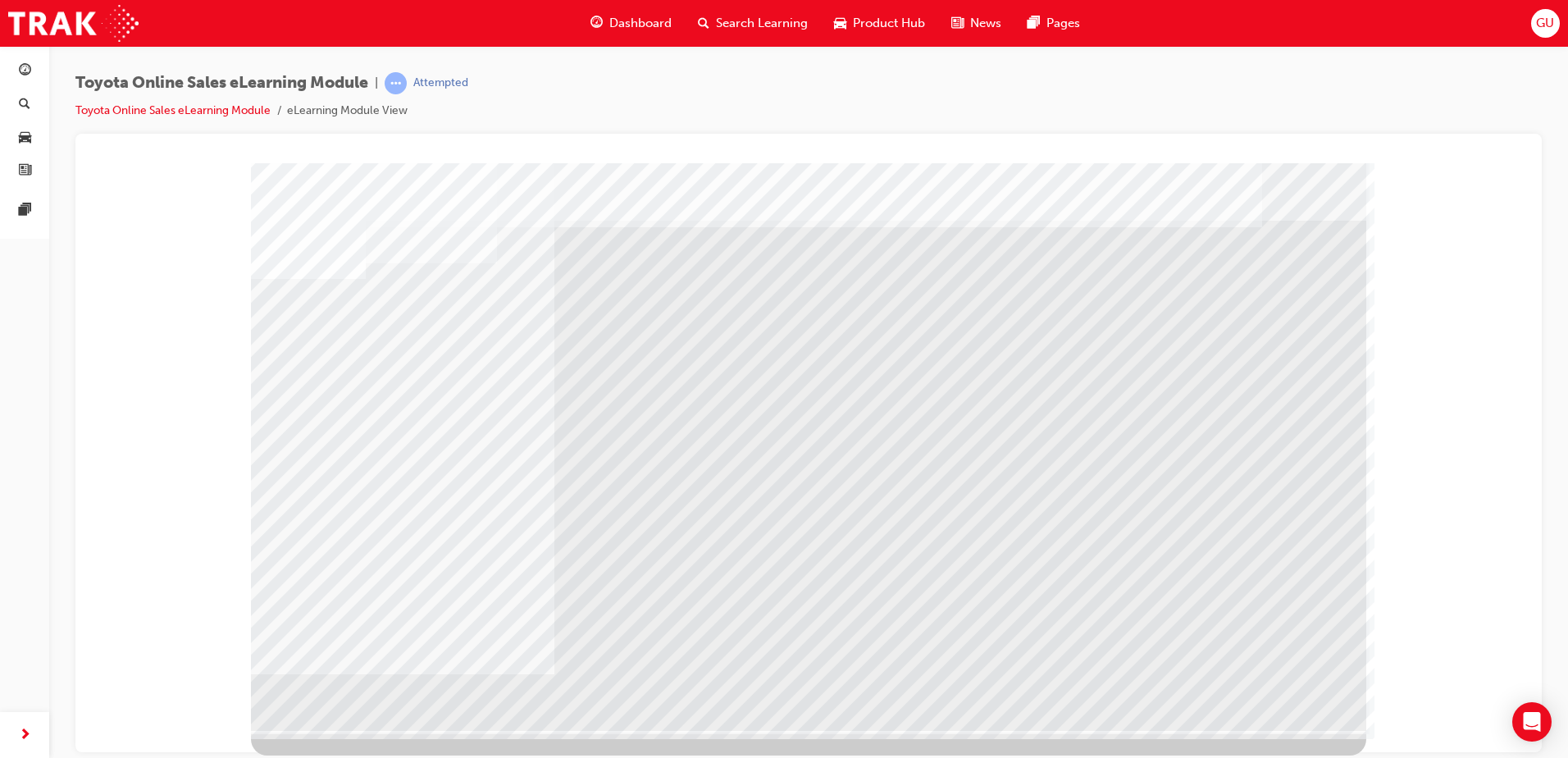
scroll to position [0, 0]
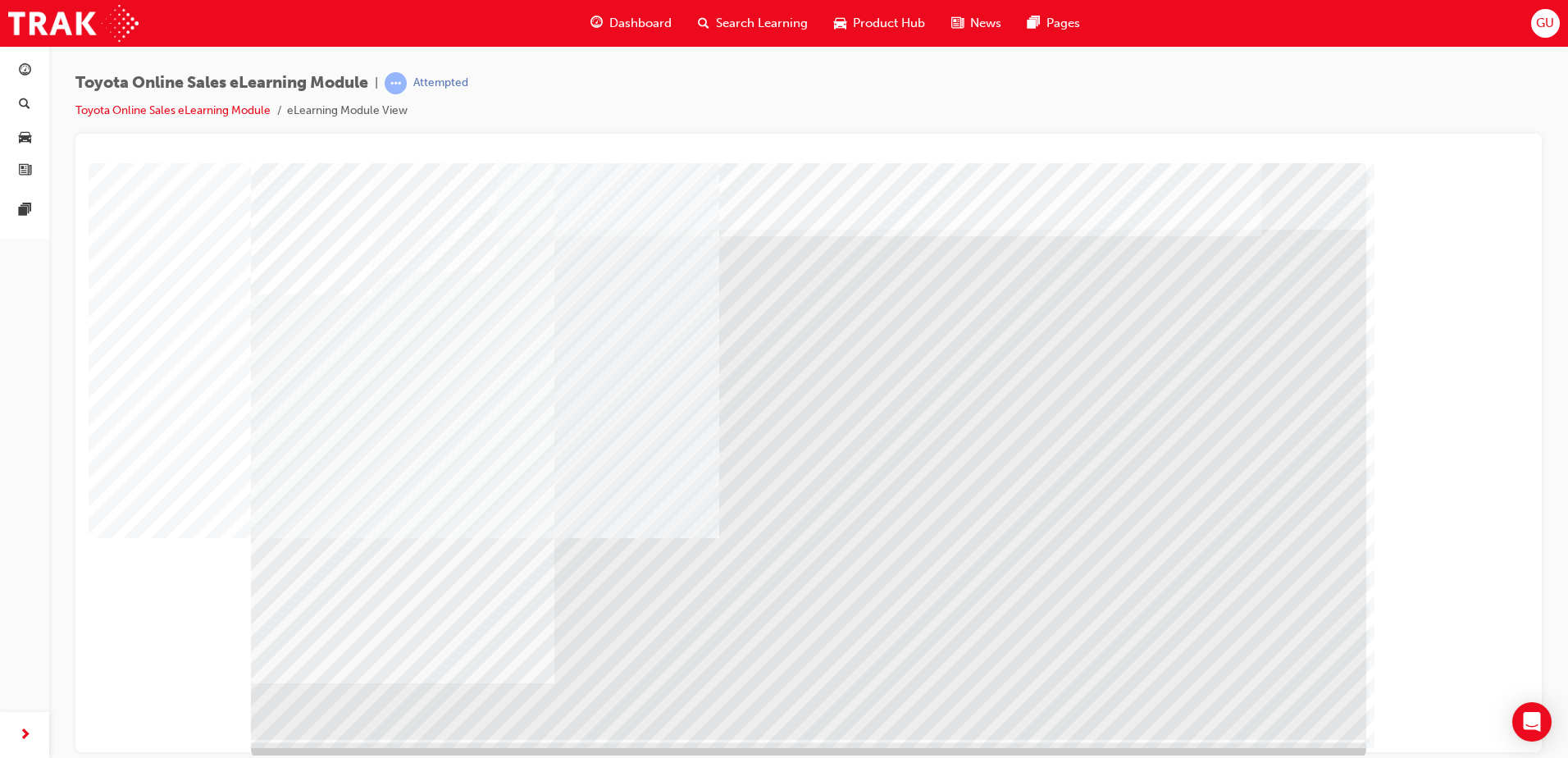
scroll to position [23, 0]
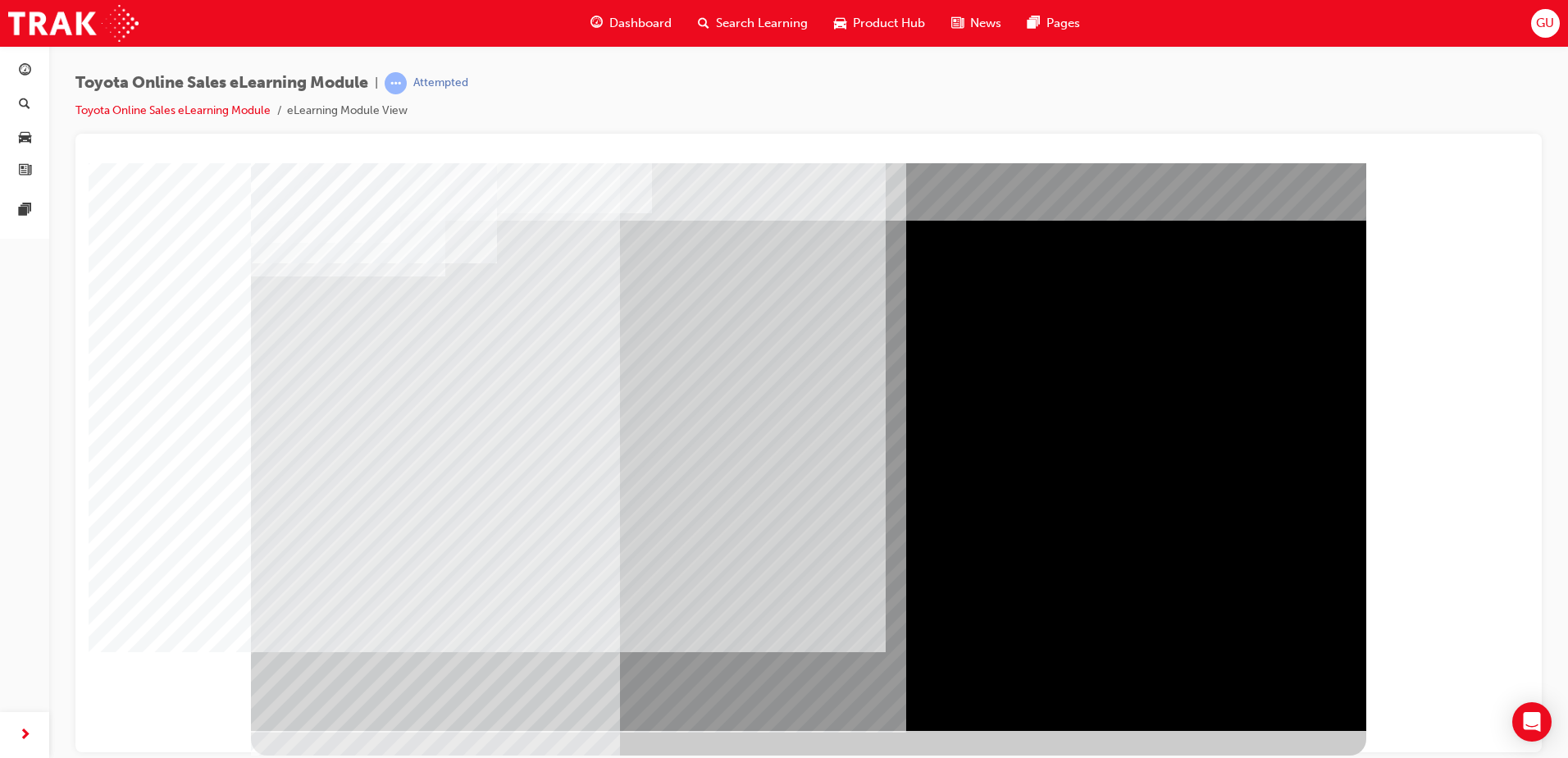
scroll to position [0, 0]
